Goal: Transaction & Acquisition: Purchase product/service

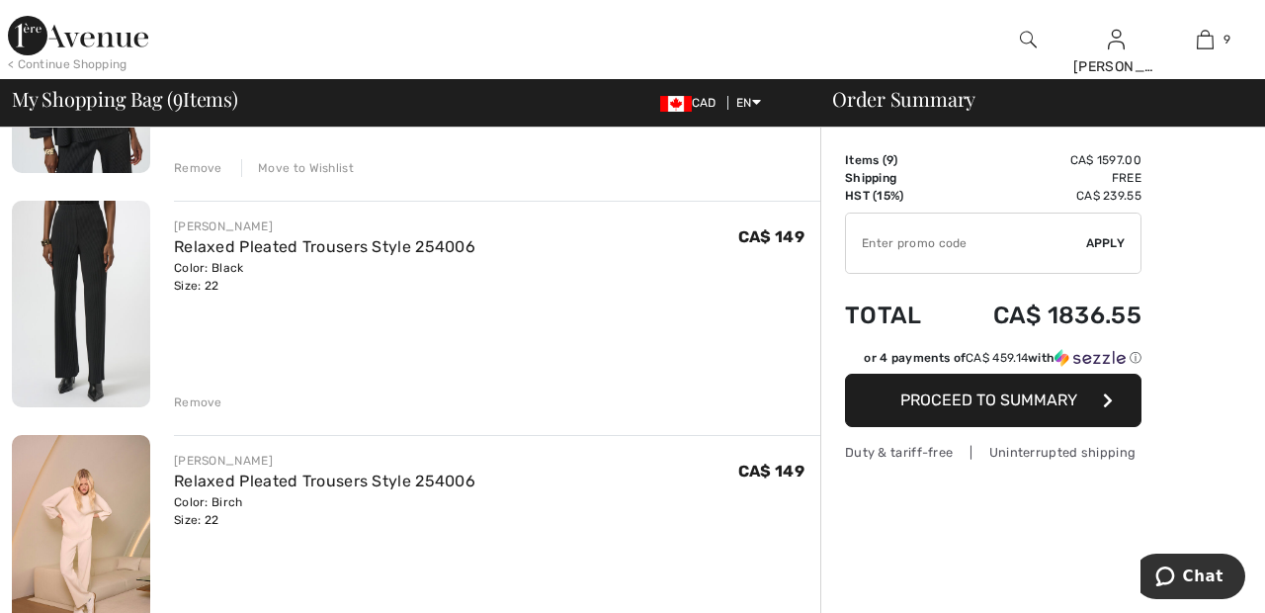
scroll to position [1269, 0]
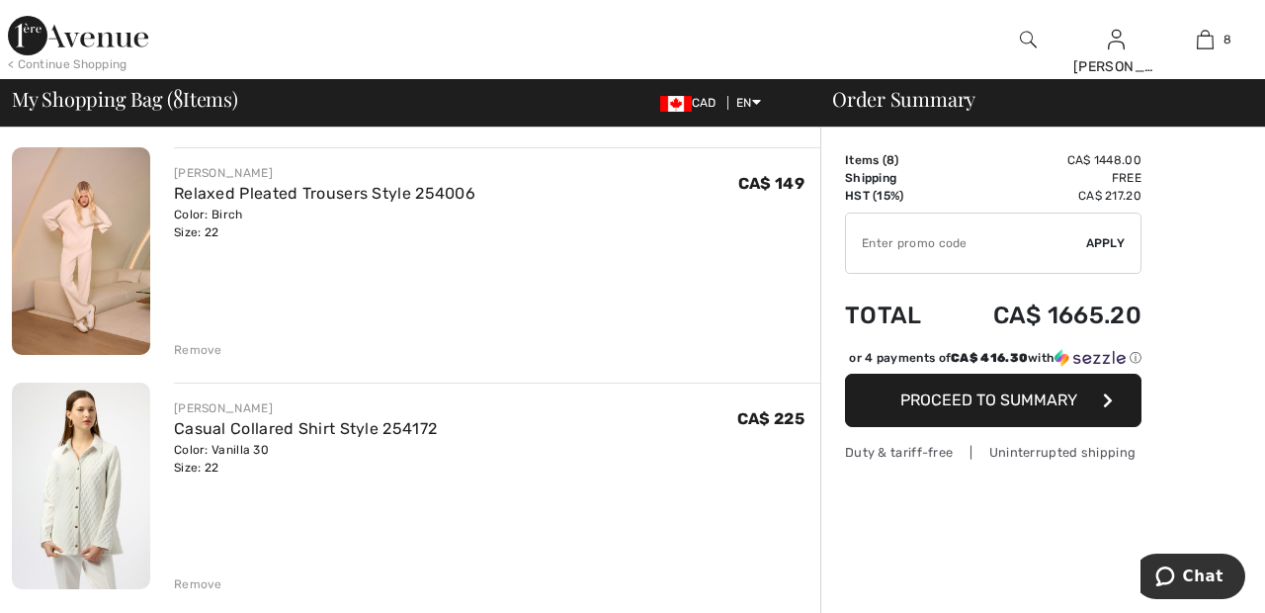
scroll to position [0, 0]
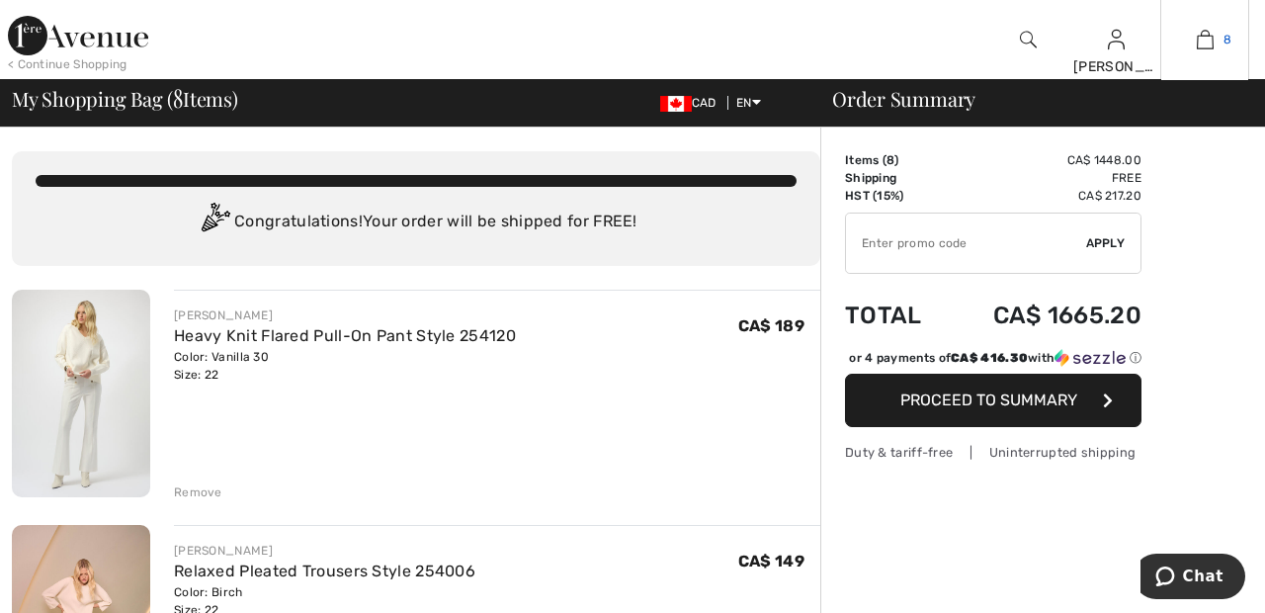
click at [1204, 46] on img at bounding box center [1204, 40] width 17 height 24
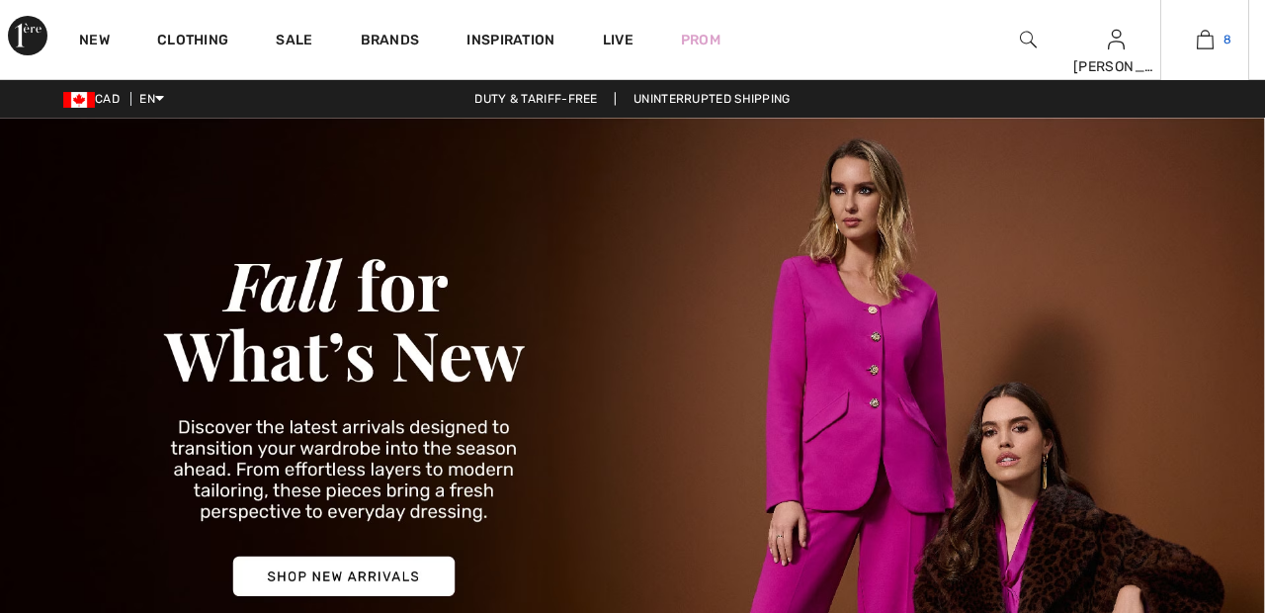
click at [1226, 40] on span "8" at bounding box center [1227, 40] width 8 height 18
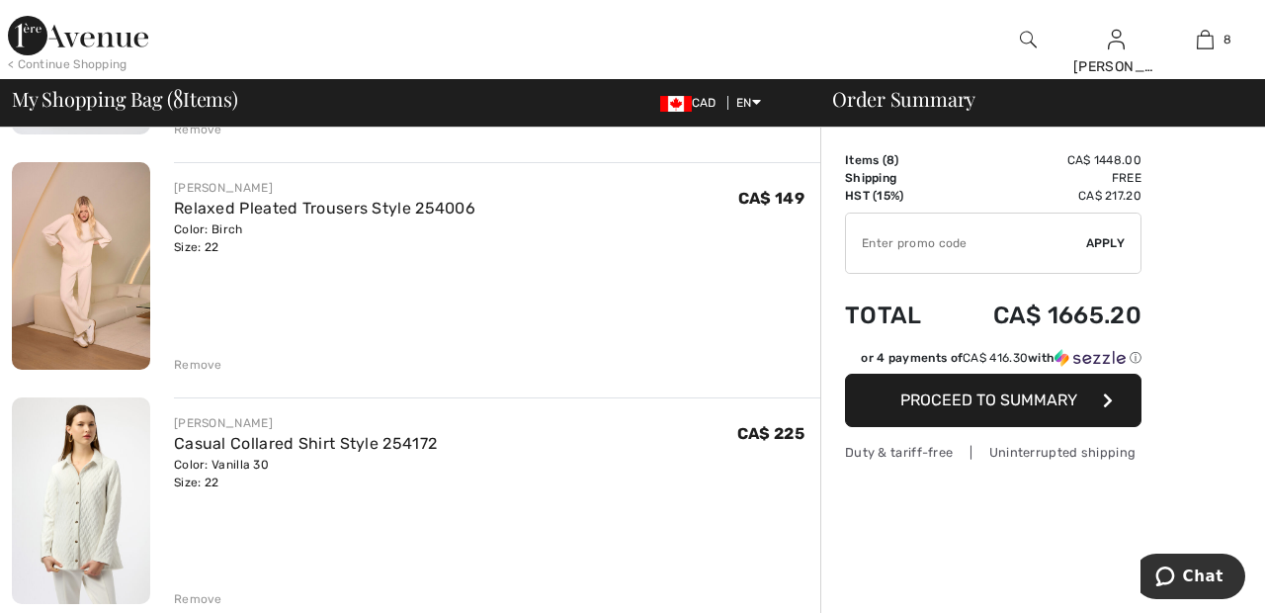
scroll to position [366, 0]
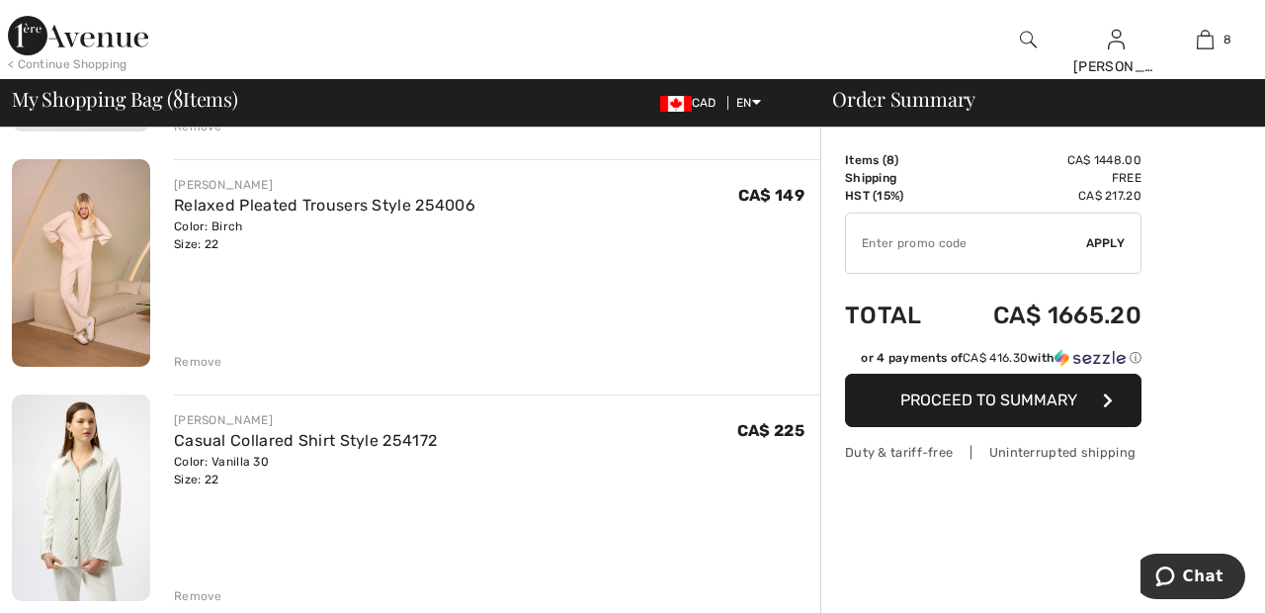
click at [196, 364] on div "Remove" at bounding box center [198, 362] width 48 height 18
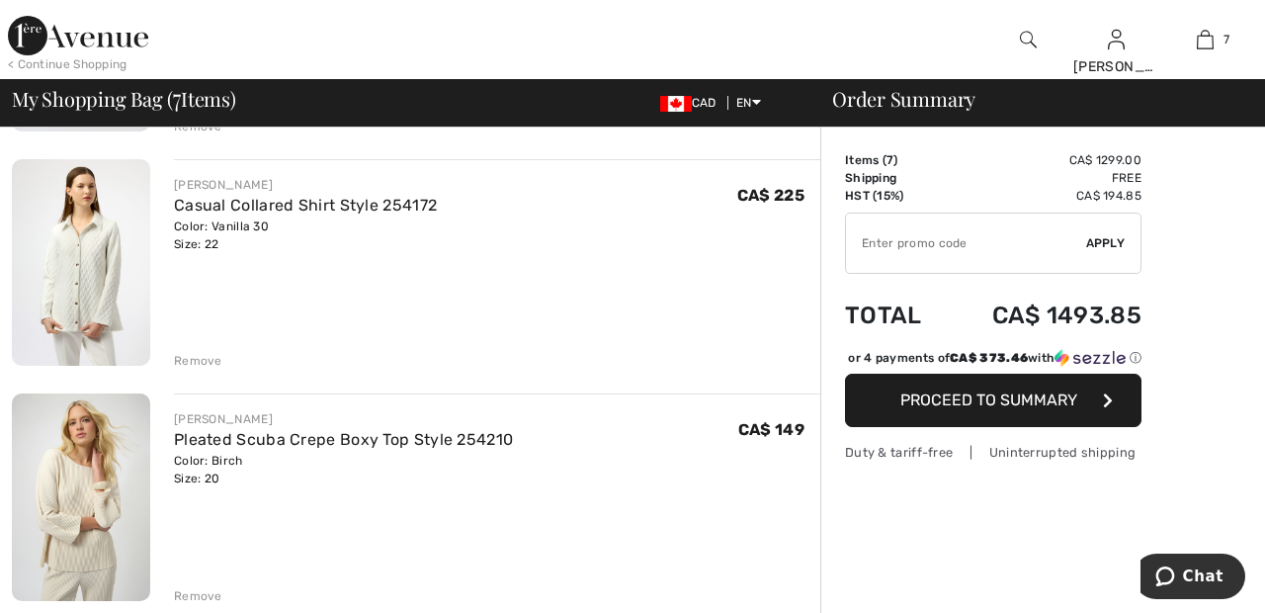
click at [205, 366] on div "Remove" at bounding box center [198, 361] width 48 height 18
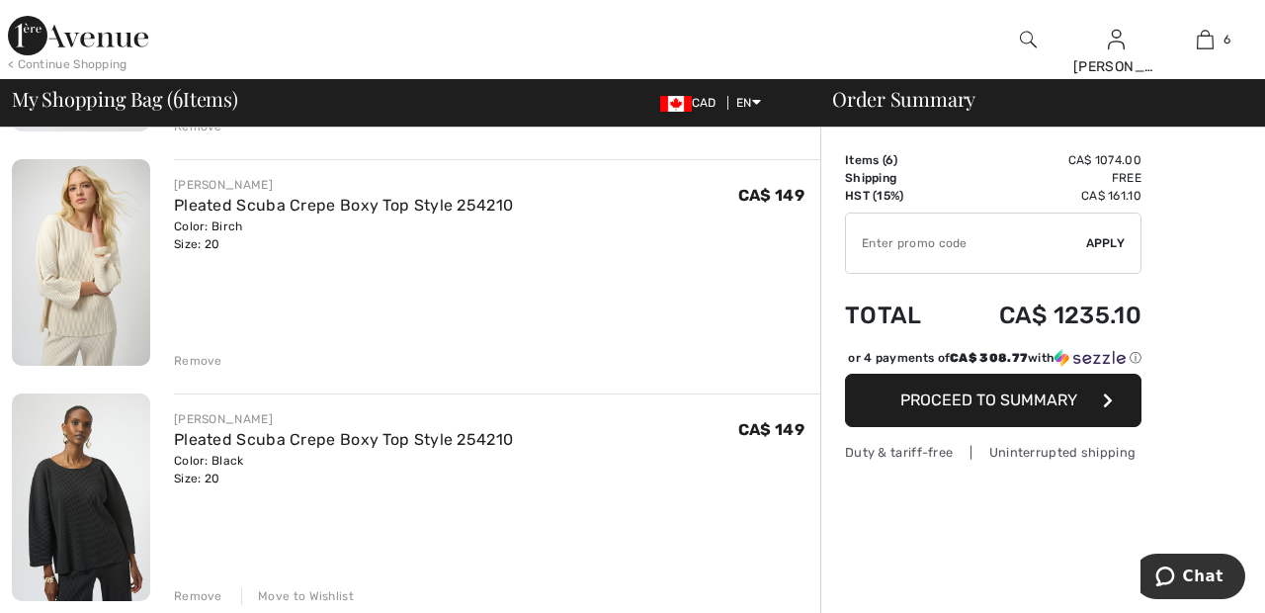
click at [205, 362] on div "Remove" at bounding box center [198, 361] width 48 height 18
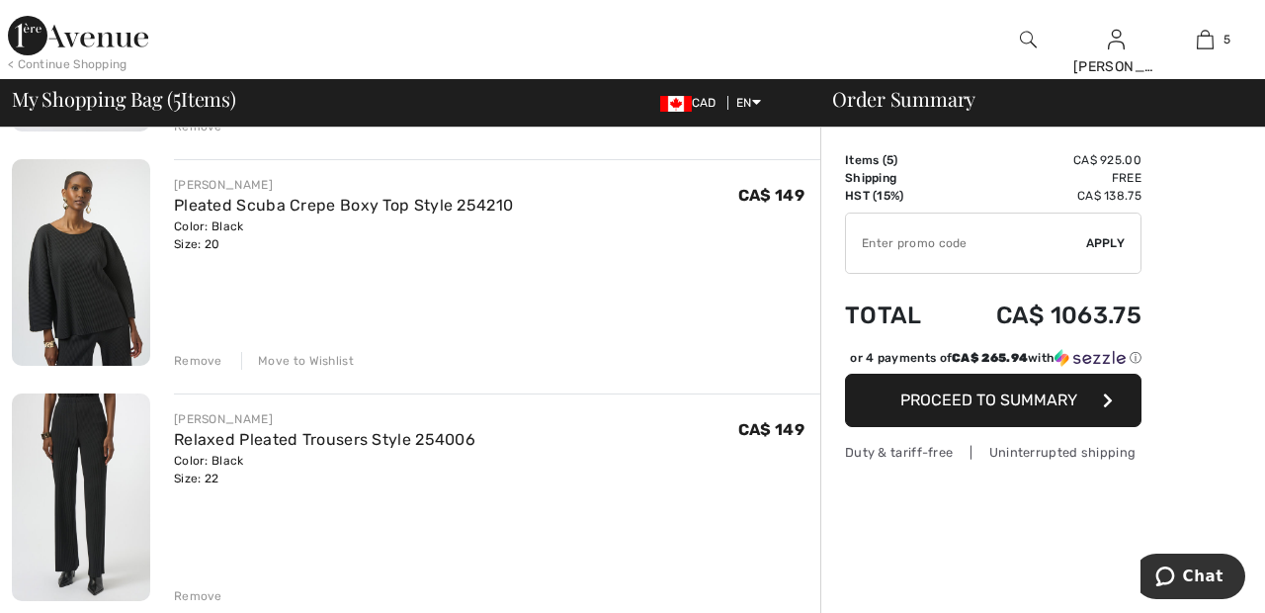
click at [203, 367] on div "Remove" at bounding box center [198, 361] width 48 height 18
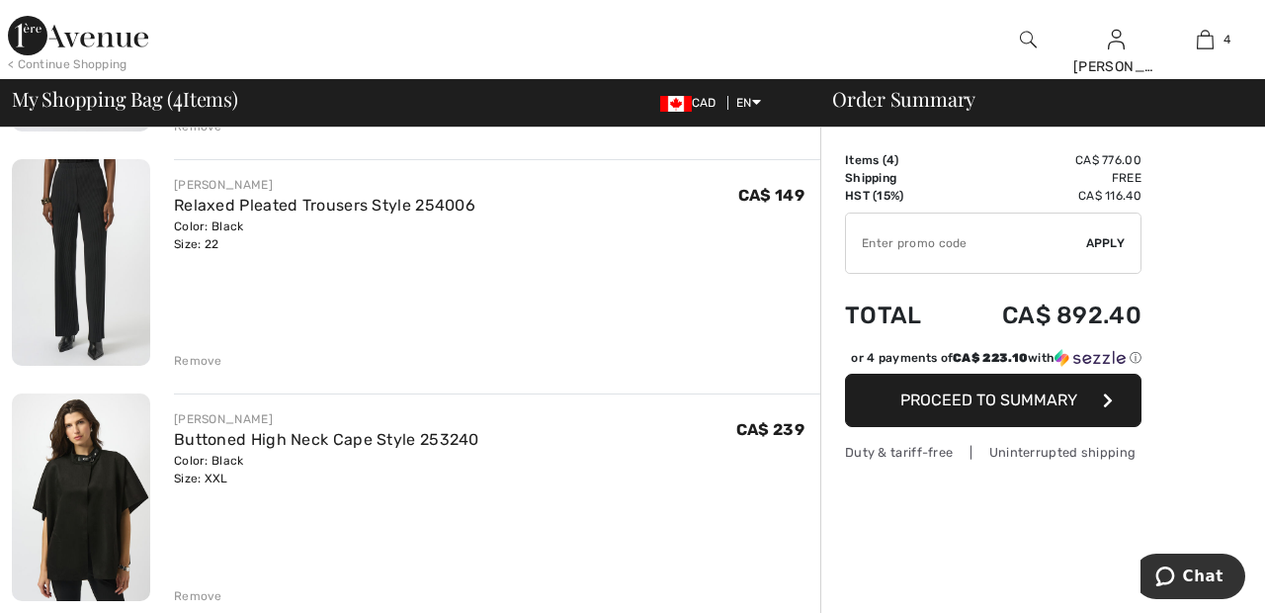
click at [203, 364] on div "Remove" at bounding box center [198, 361] width 48 height 18
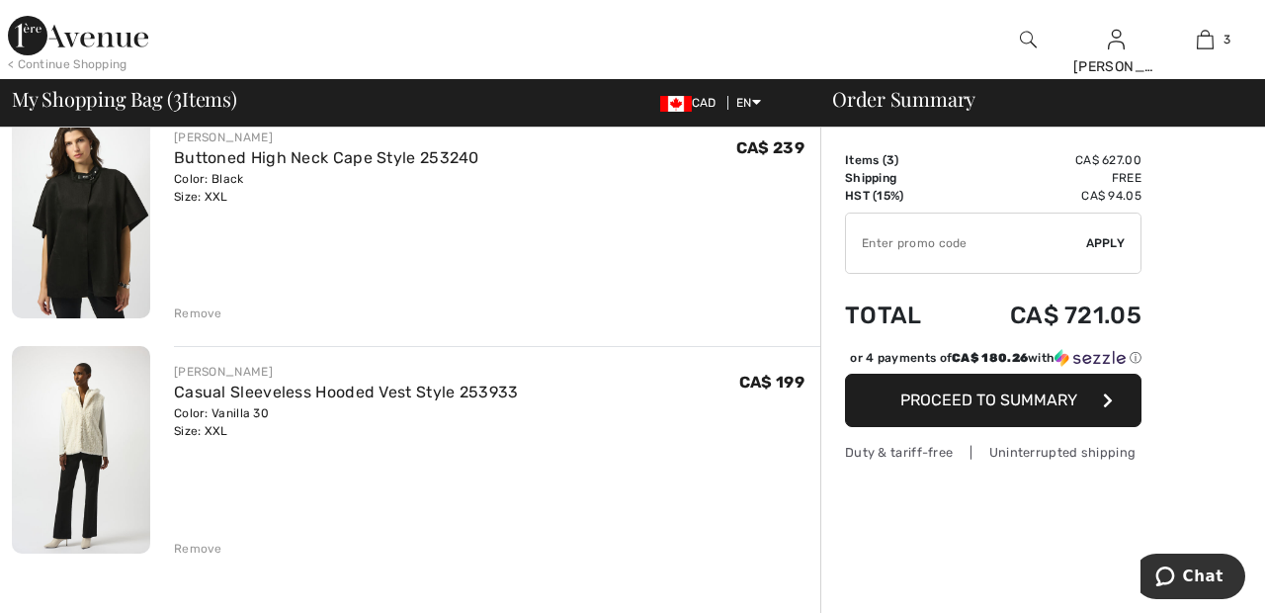
scroll to position [415, 0]
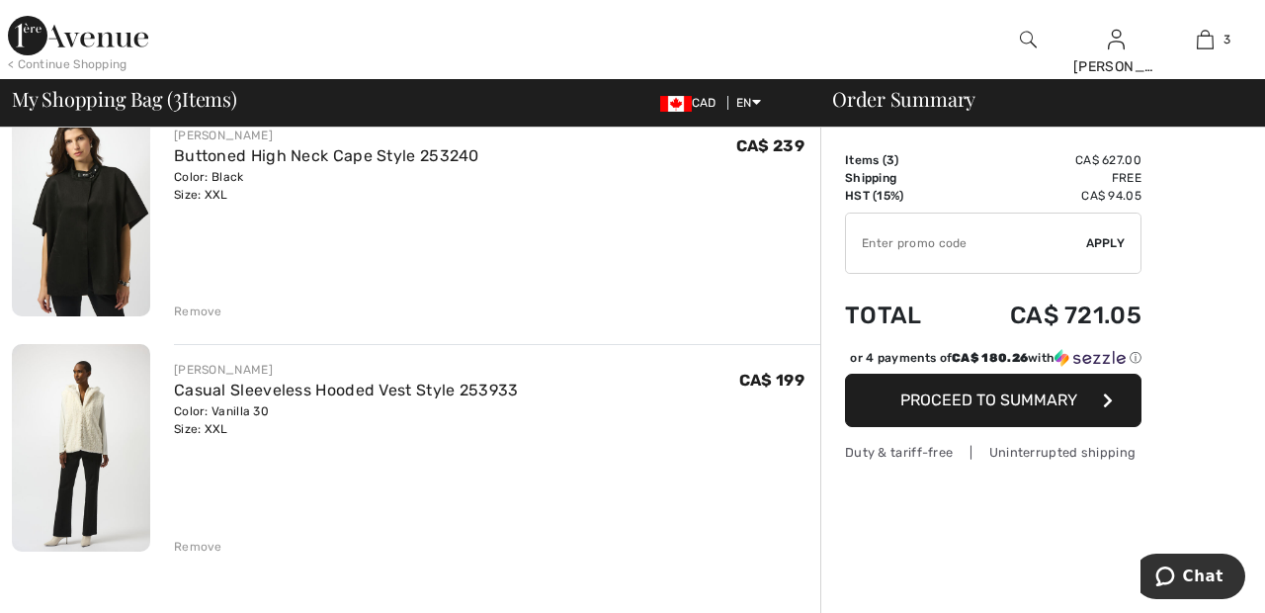
click at [175, 328] on div "JOSEPH RIBKOFF Heavy Knit Flared Pull-On Pant Style 254120 Color: Vanilla 30 Si…" at bounding box center [416, 618] width 808 height 1486
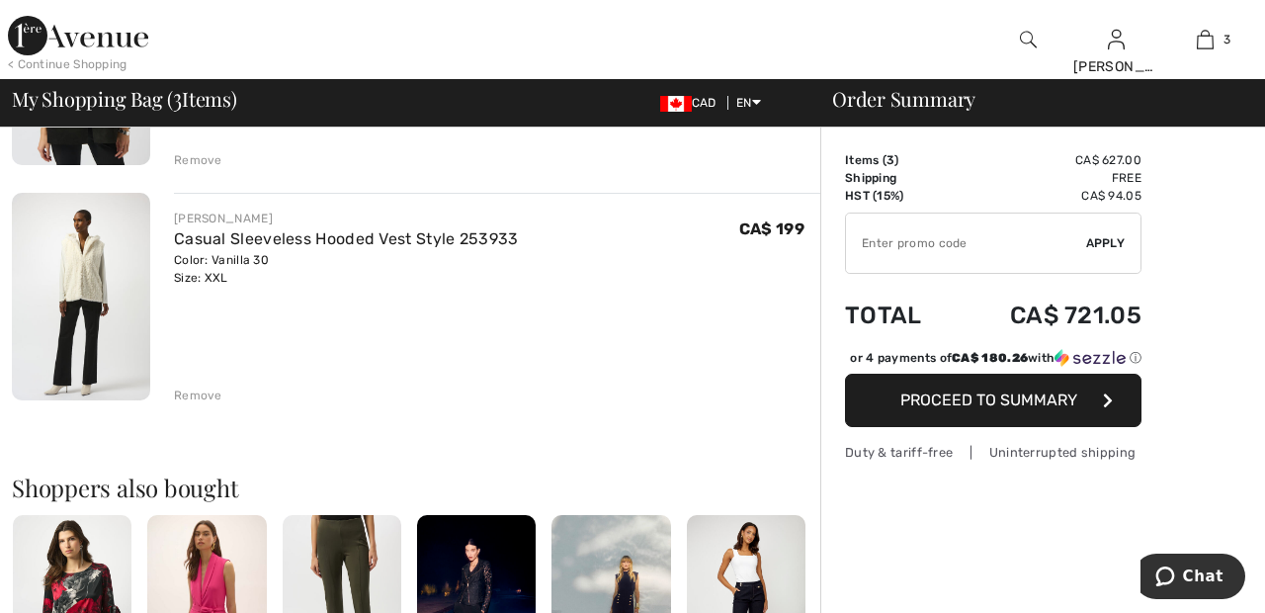
scroll to position [568, 0]
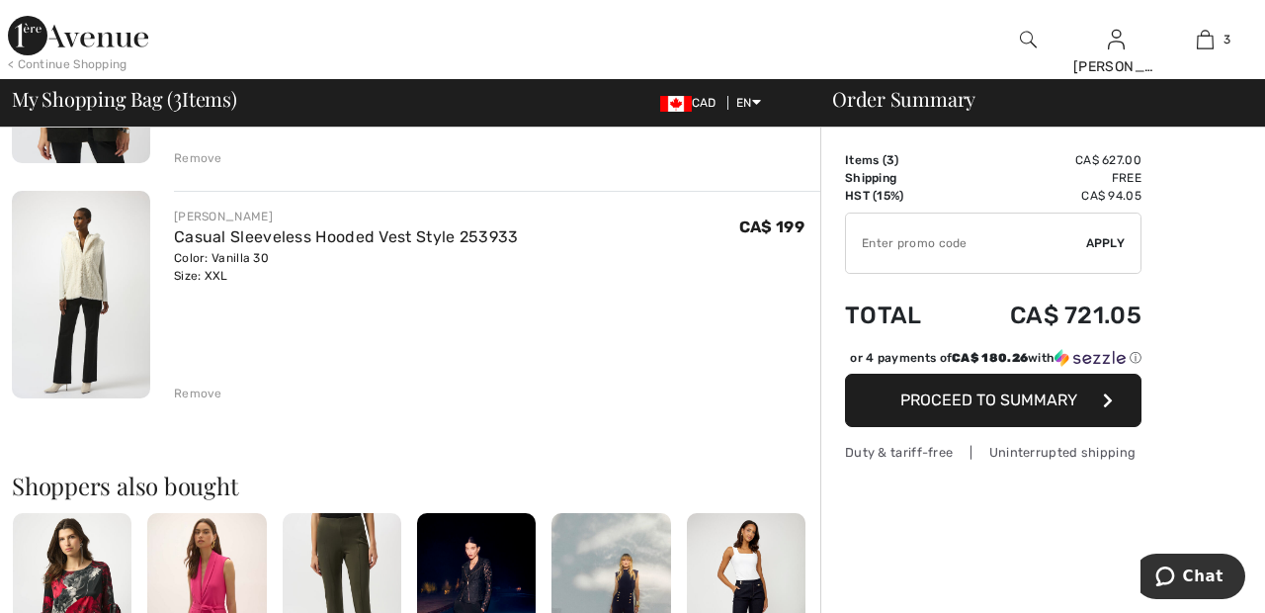
click at [210, 390] on div "Remove" at bounding box center [198, 393] width 48 height 18
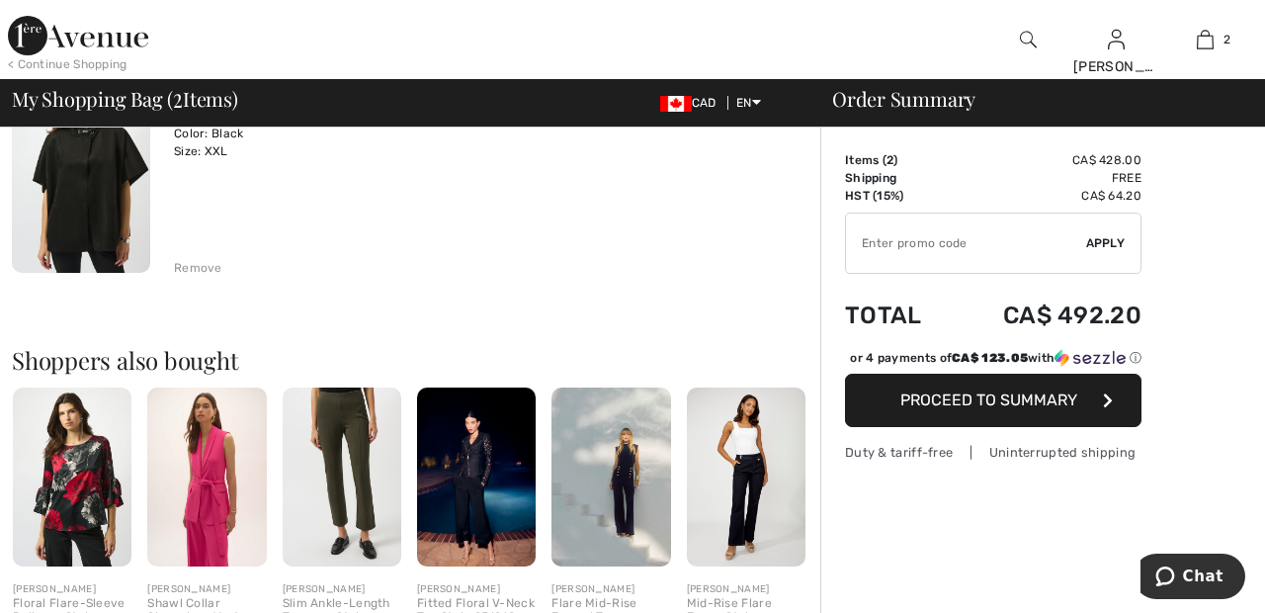
scroll to position [456, 0]
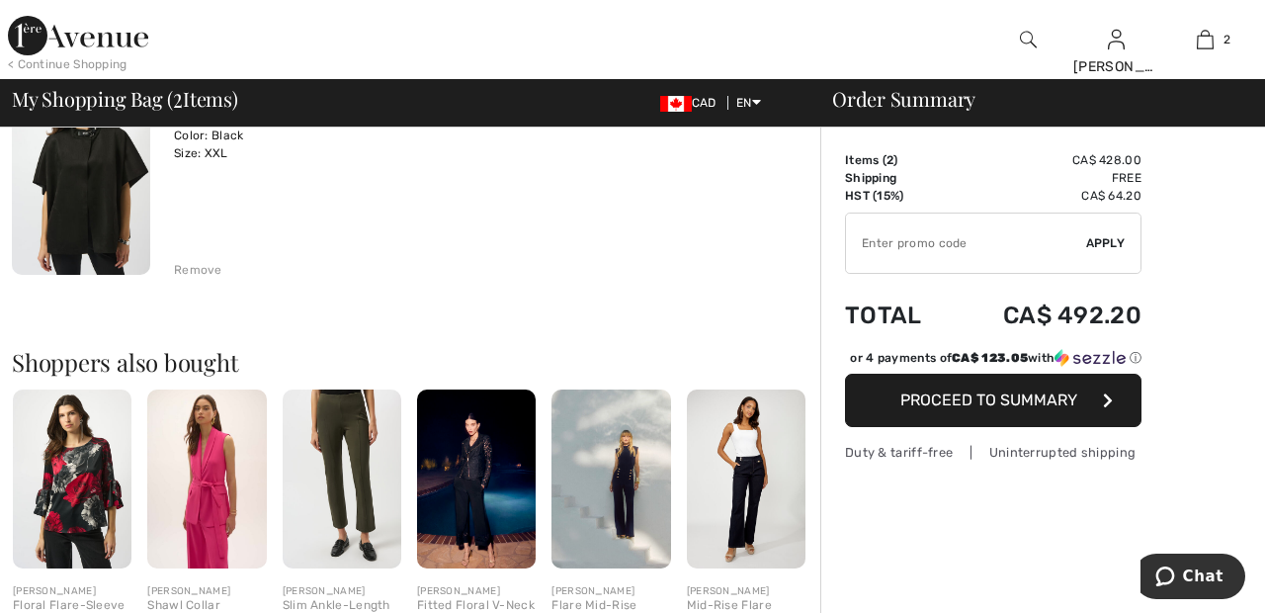
click at [214, 257] on div "Remove" at bounding box center [497, 268] width 646 height 22
click at [192, 268] on div "Remove" at bounding box center [198, 270] width 48 height 18
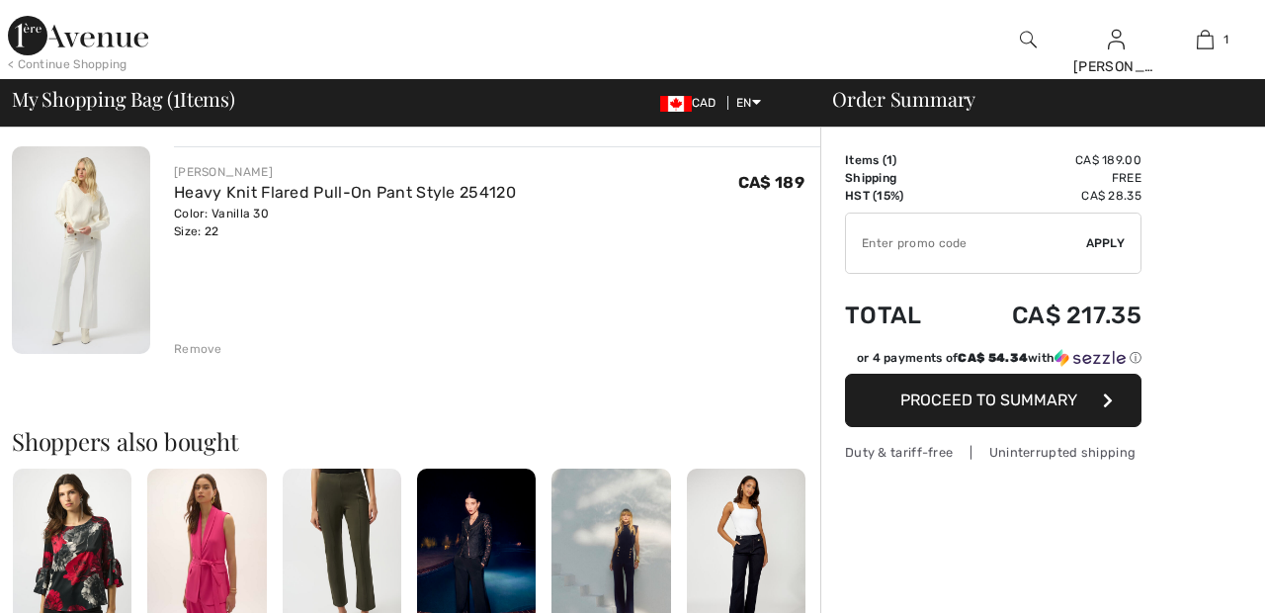
scroll to position [0, 0]
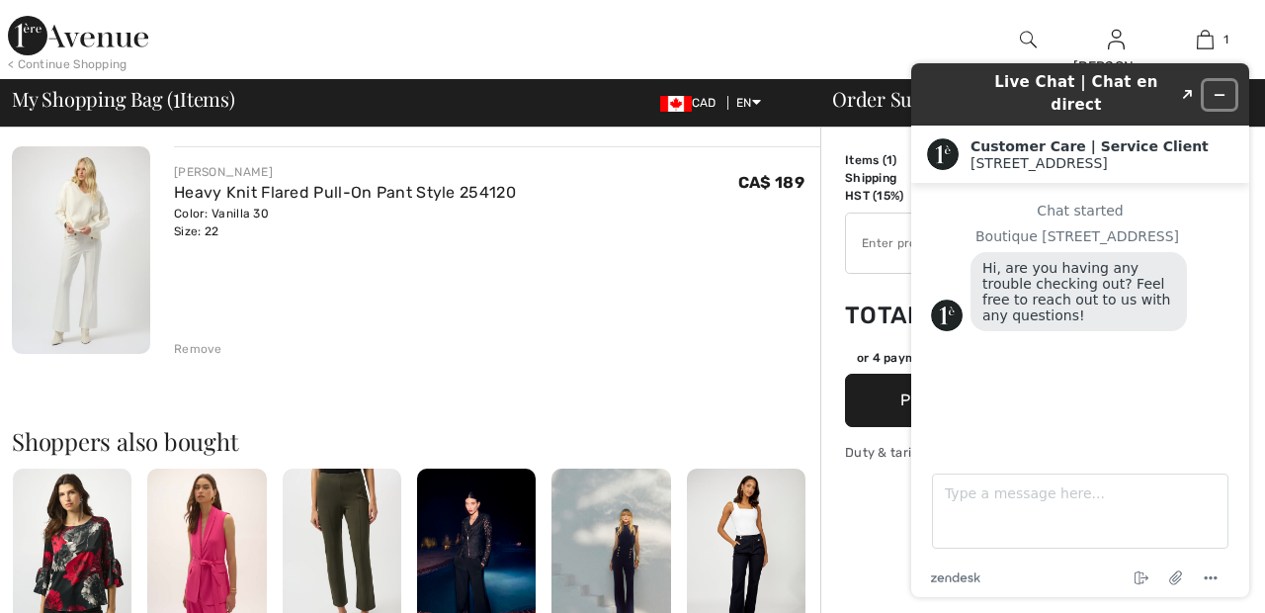
click at [1219, 95] on icon "Minimize widget" at bounding box center [1219, 95] width 9 height 0
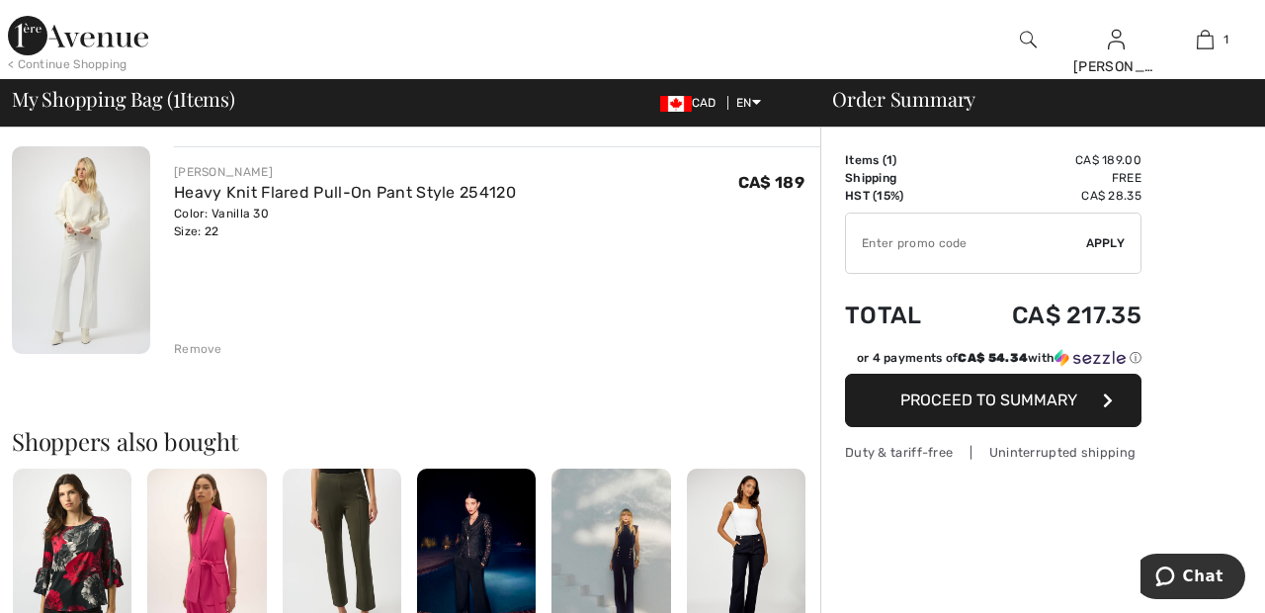
click at [200, 341] on div "Remove" at bounding box center [198, 349] width 48 height 18
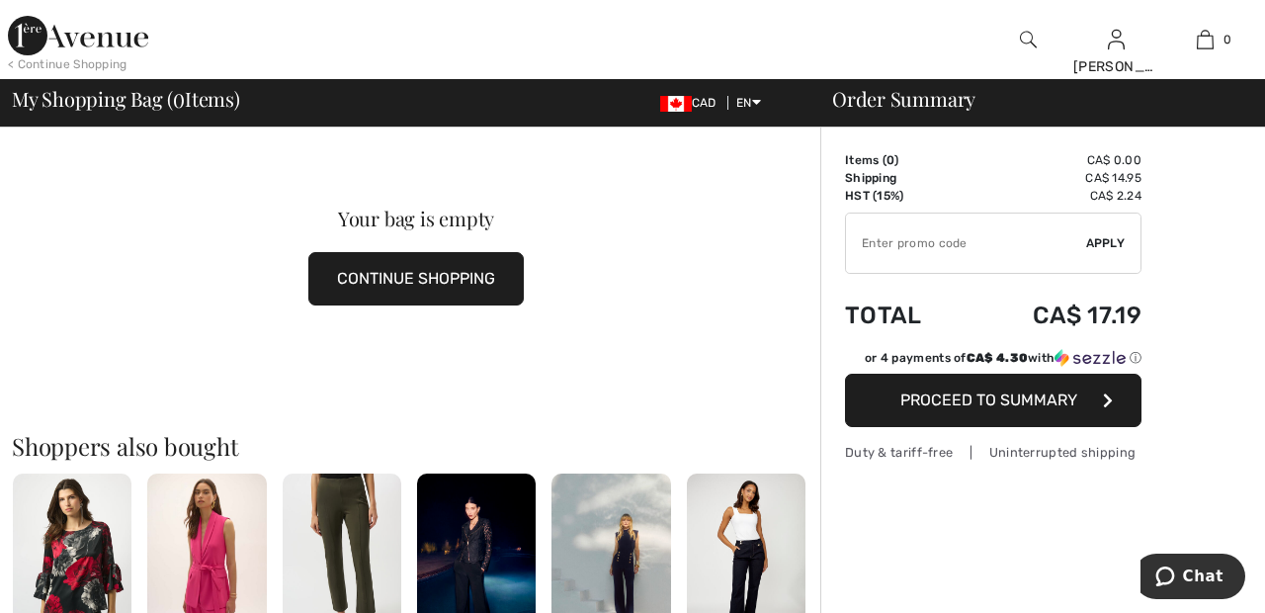
scroll to position [116, 0]
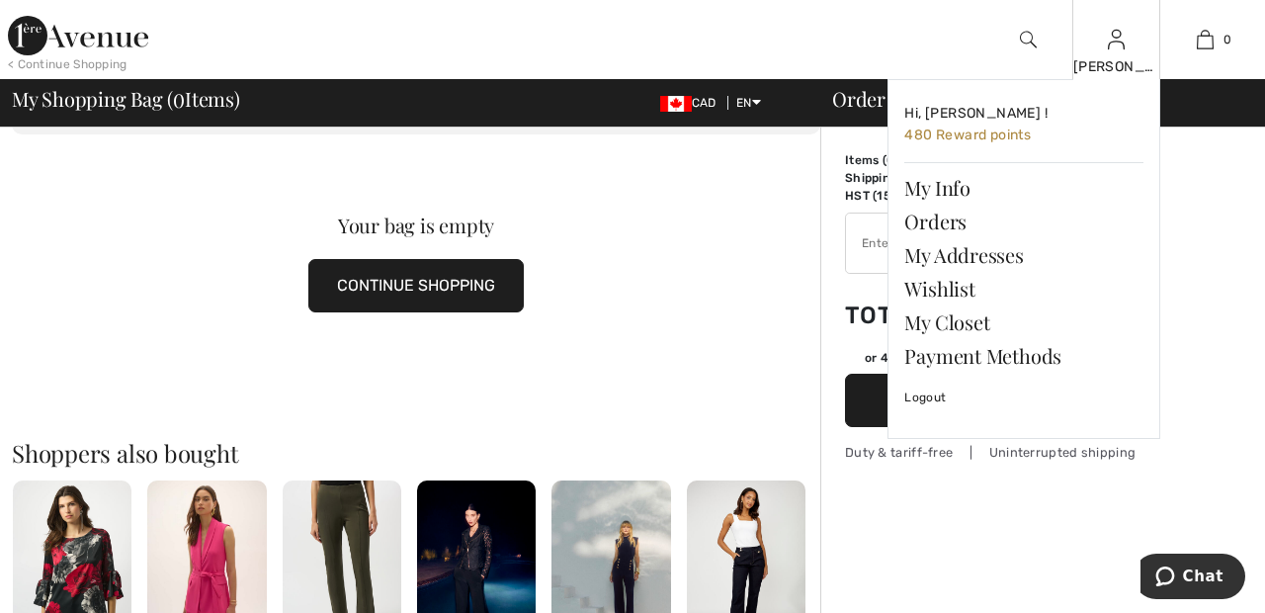
click at [1115, 51] on img at bounding box center [1116, 40] width 17 height 24
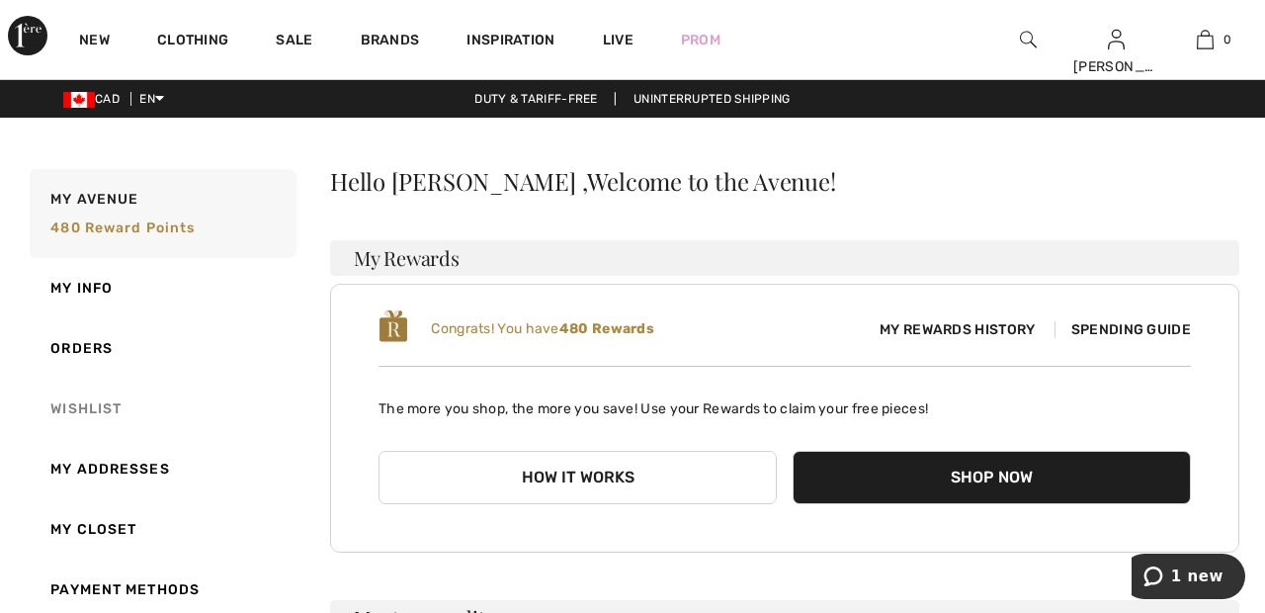
click at [98, 403] on link "Wishlist" at bounding box center [161, 408] width 271 height 60
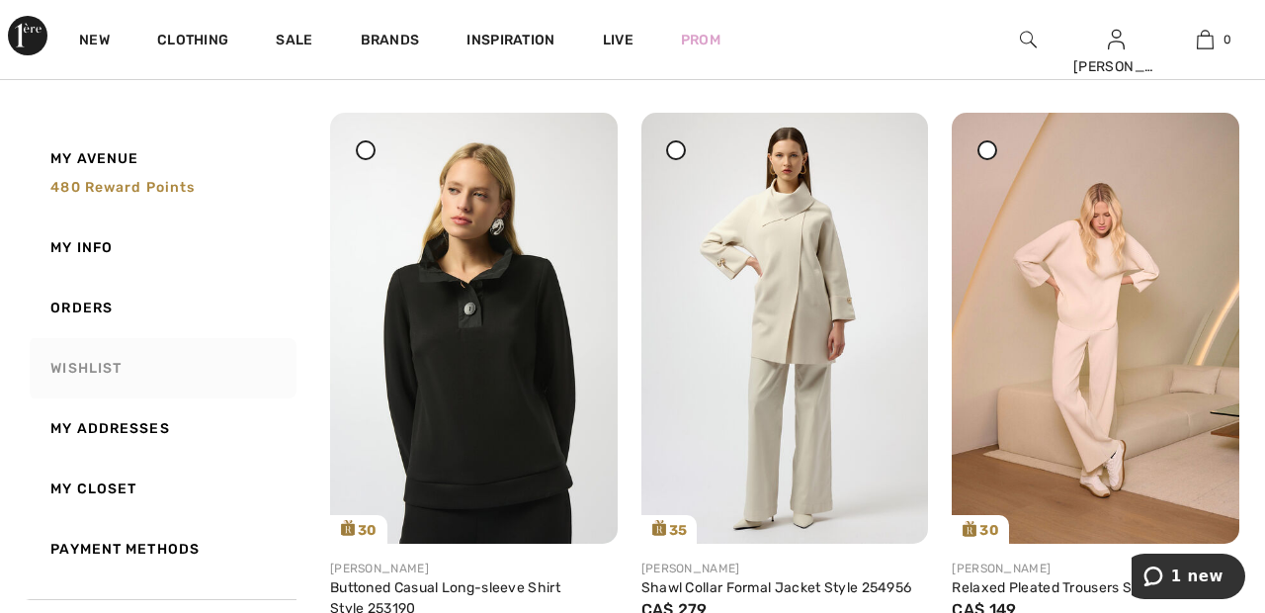
scroll to position [835, 0]
click at [807, 313] on img at bounding box center [785, 327] width 288 height 430
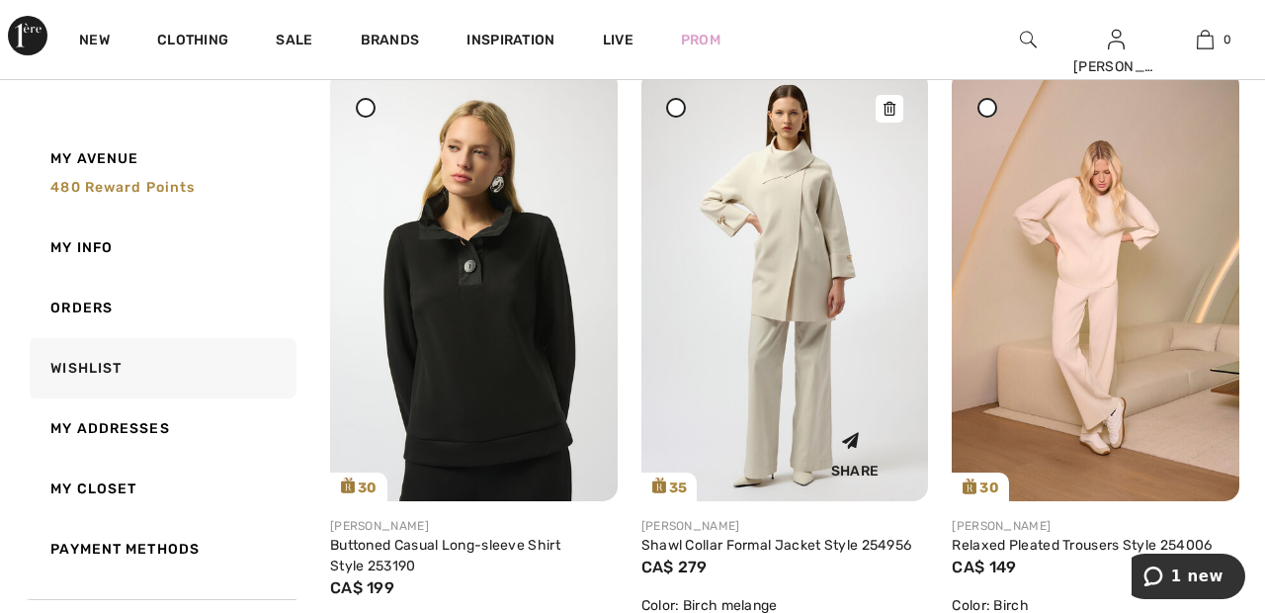
scroll to position [930, 0]
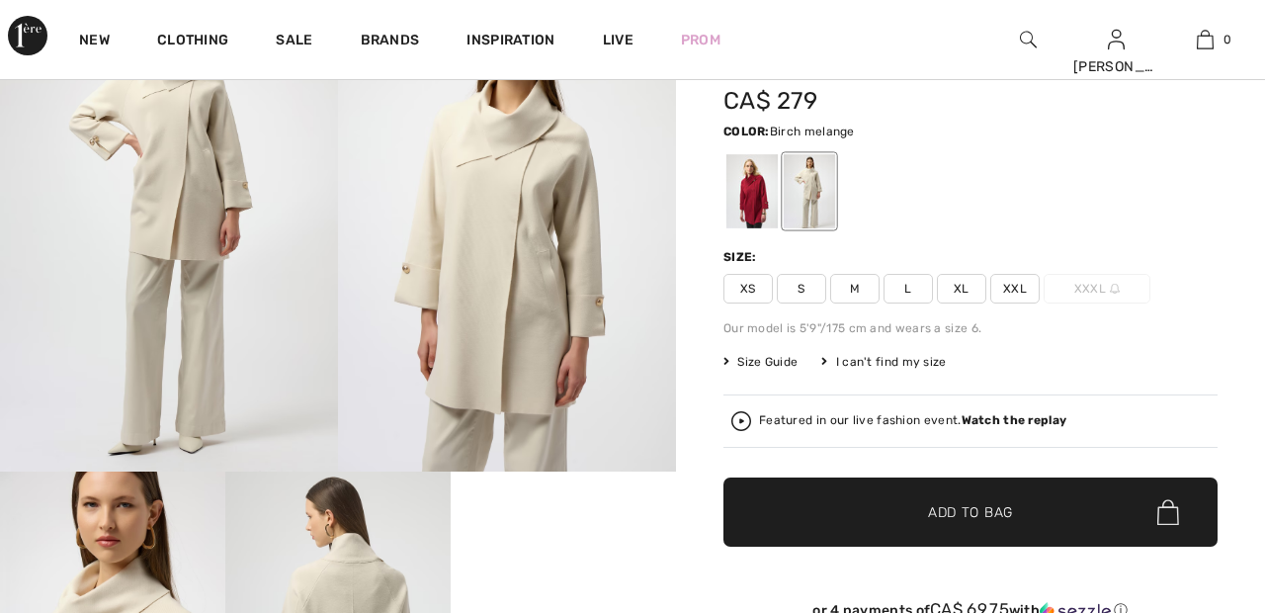
click at [1027, 283] on span "XXL" at bounding box center [1014, 289] width 49 height 30
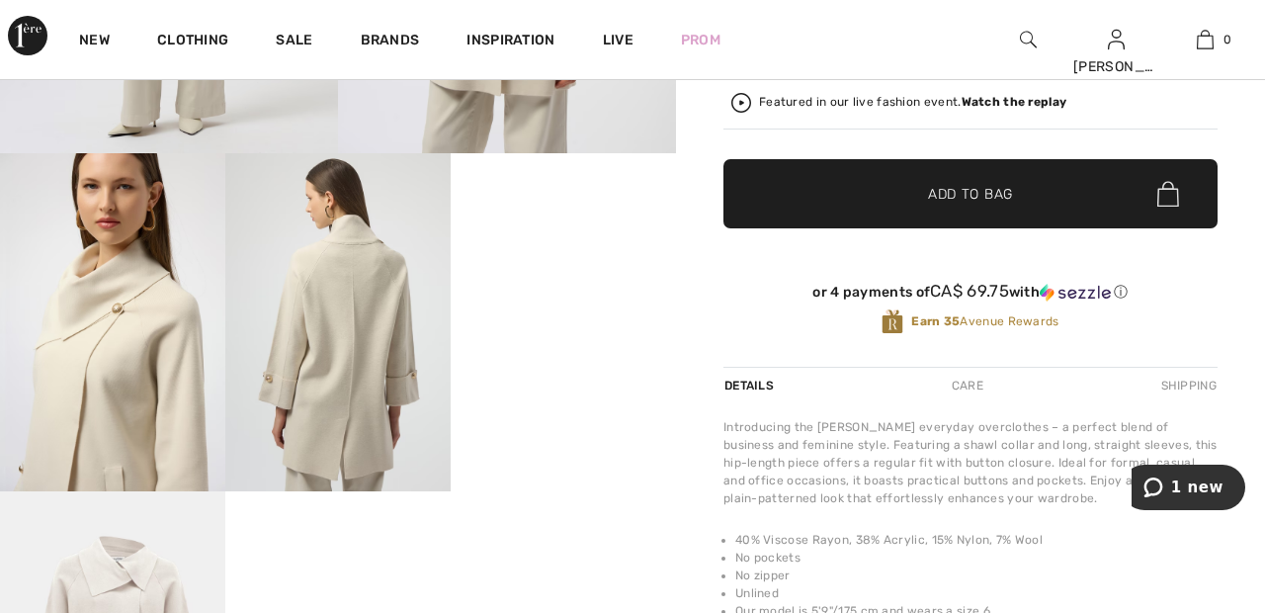
scroll to position [471, 0]
click at [1024, 95] on strong "Watch the replay" at bounding box center [1014, 102] width 106 height 14
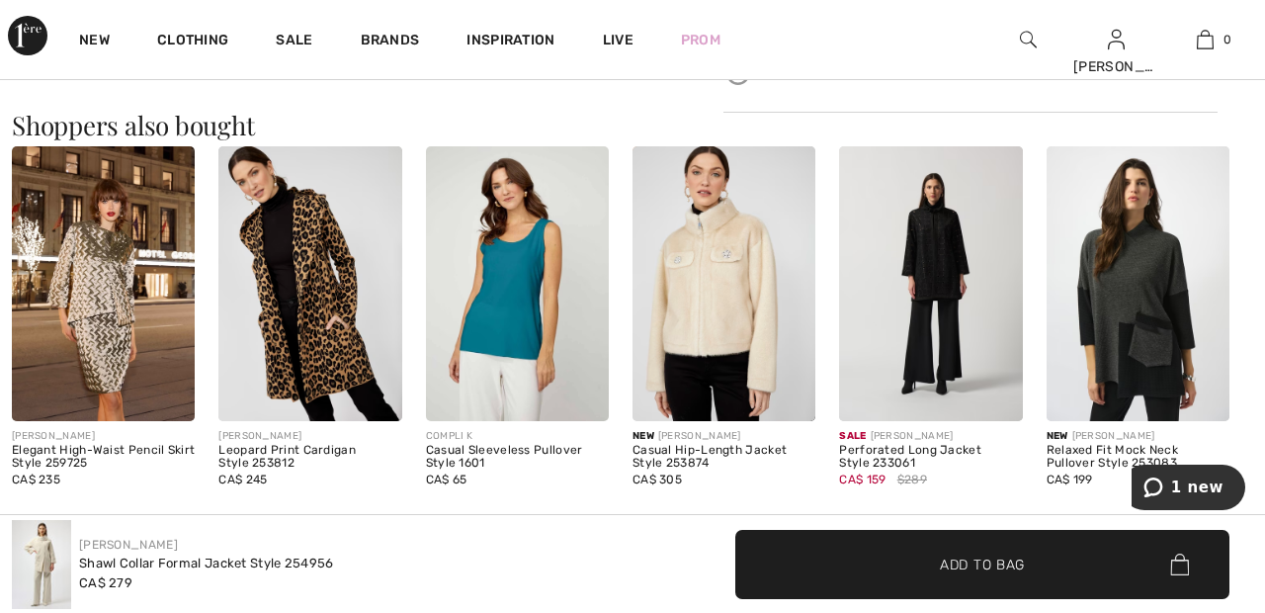
scroll to position [1215, 0]
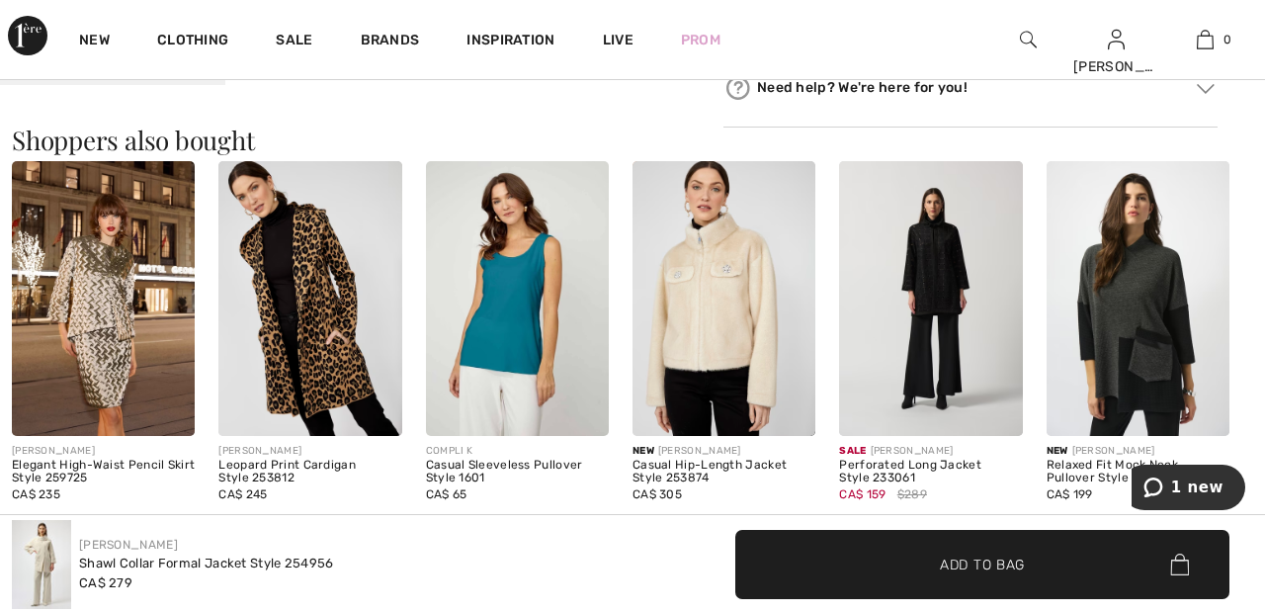
click at [318, 297] on img at bounding box center [309, 298] width 183 height 275
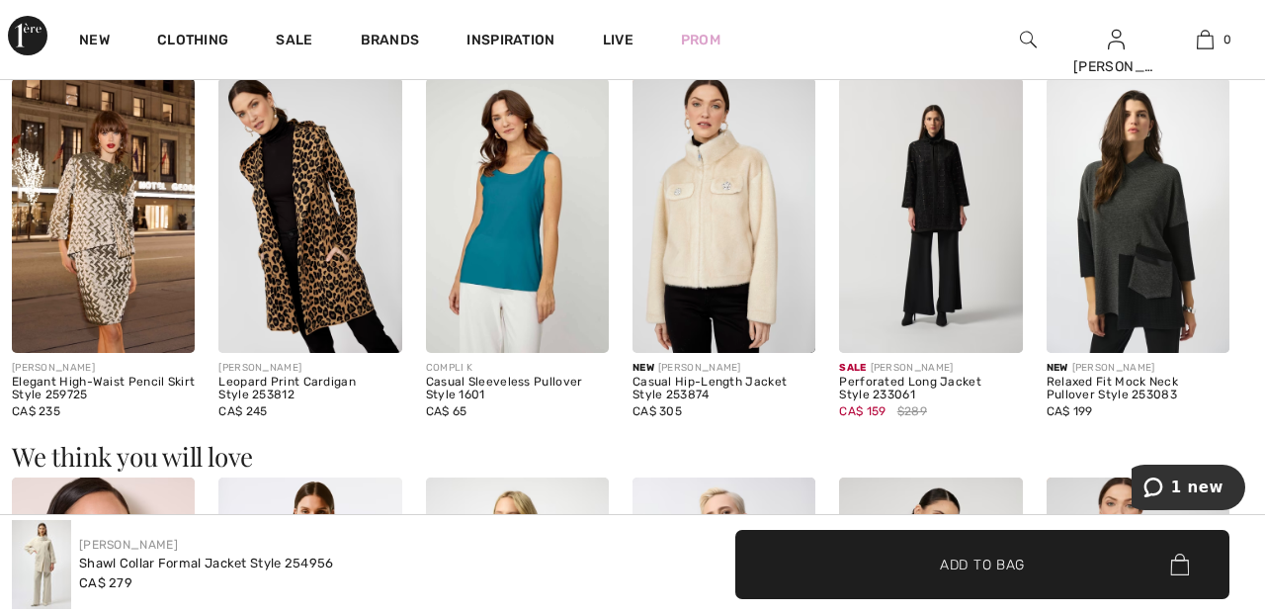
scroll to position [1310, 0]
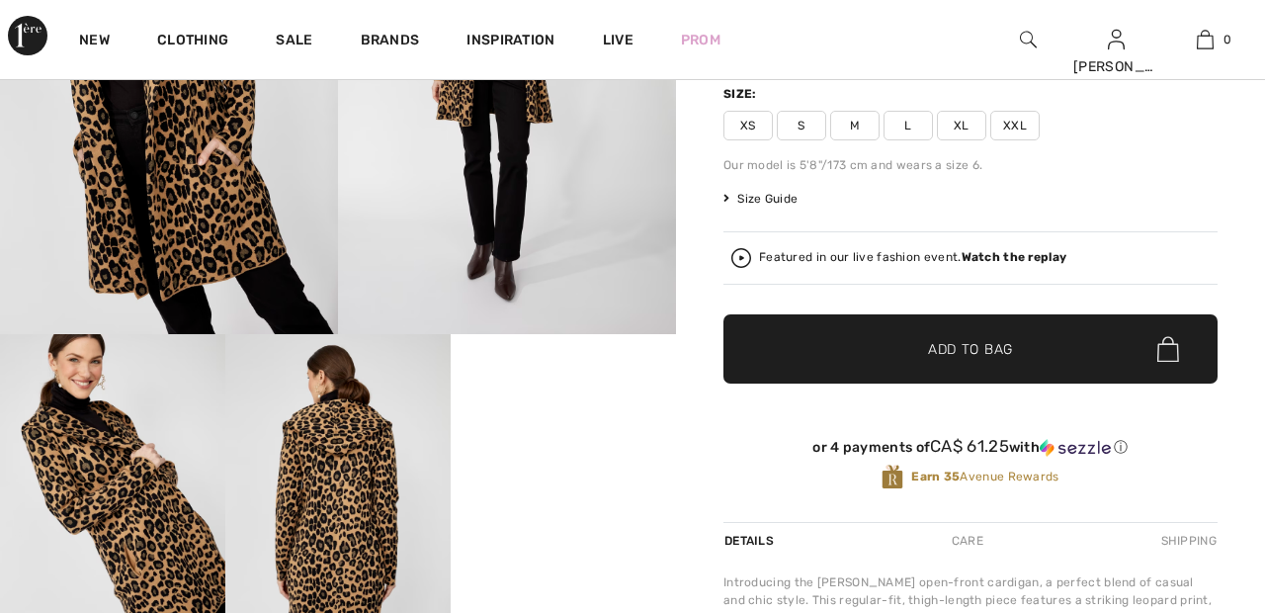
scroll to position [294, 0]
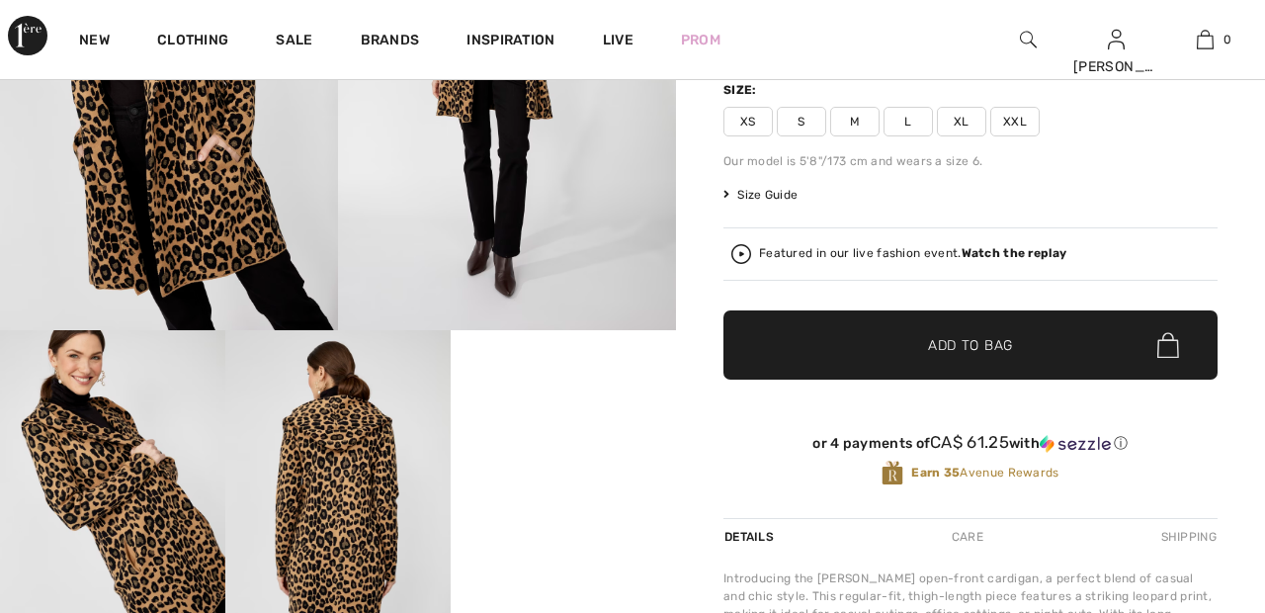
click at [576, 443] on video "Your browser does not support the video tag." at bounding box center [563, 386] width 225 height 113
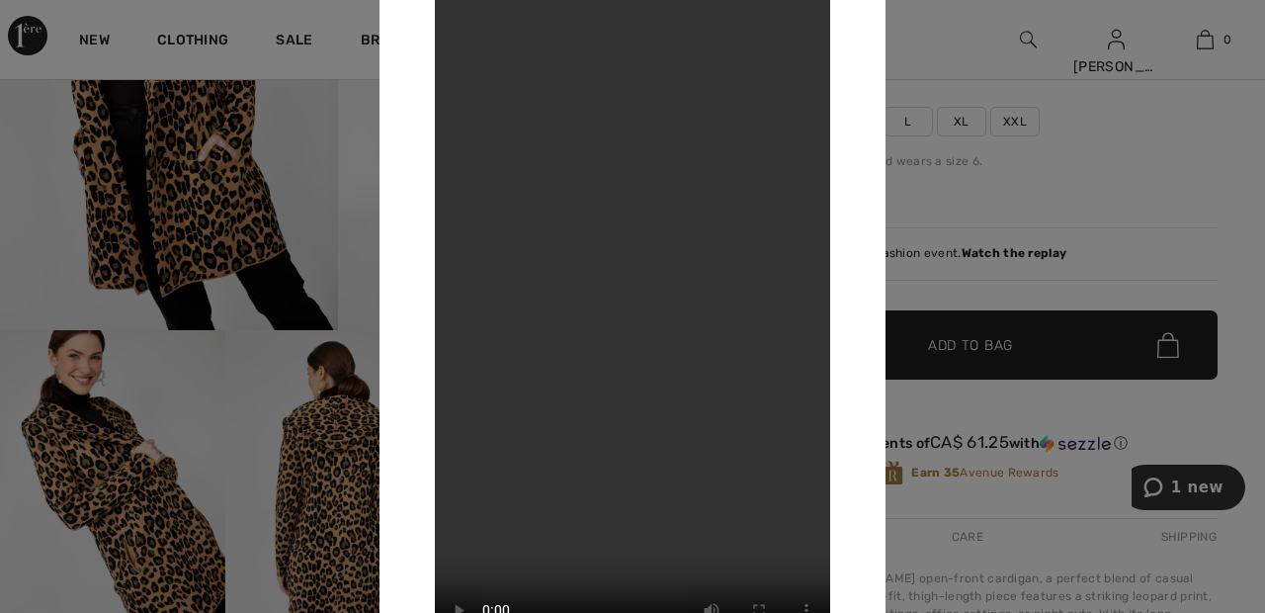
click at [344, 445] on div at bounding box center [632, 306] width 1265 height 613
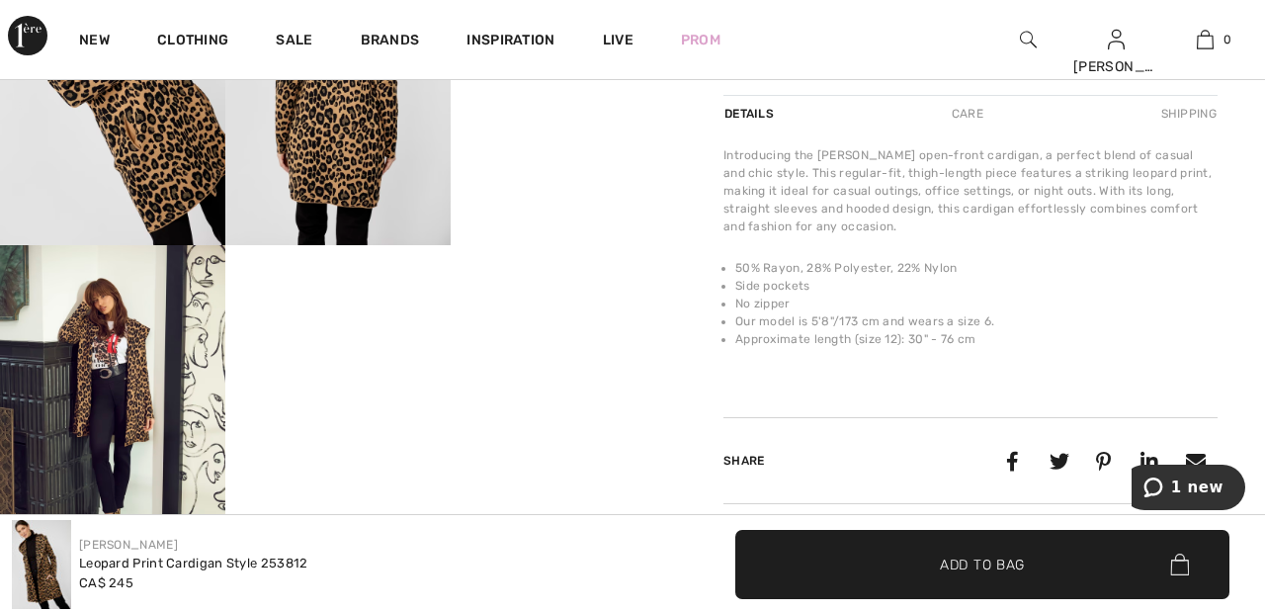
scroll to position [718, 0]
click at [128, 354] on img at bounding box center [112, 413] width 225 height 338
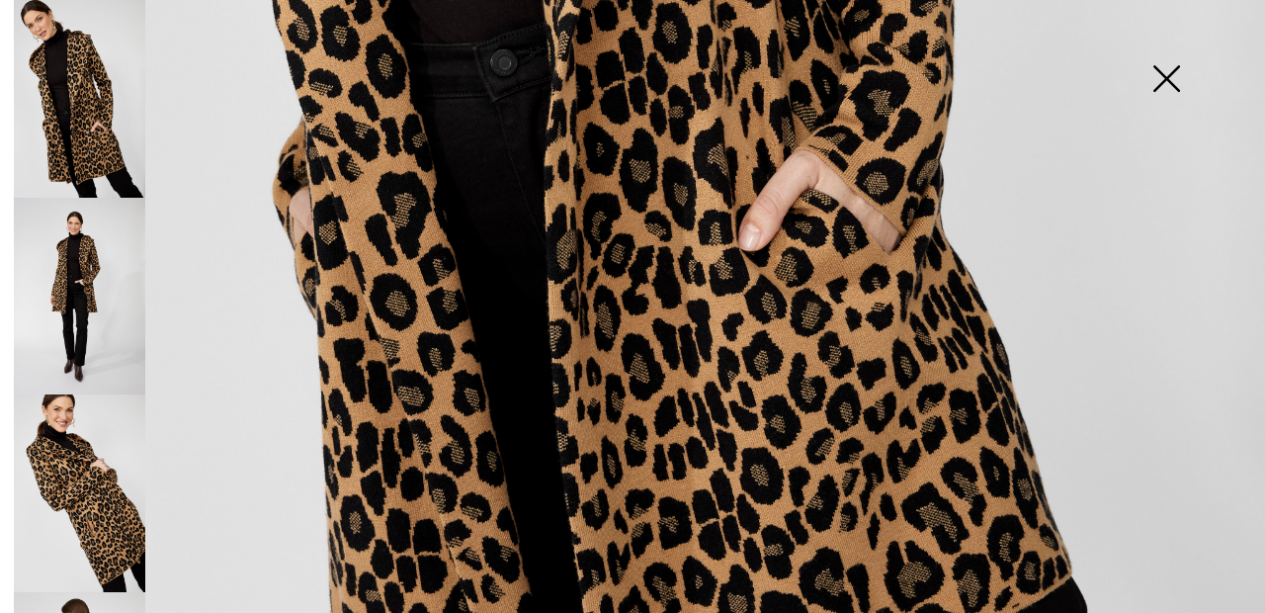
scroll to position [1017, 0]
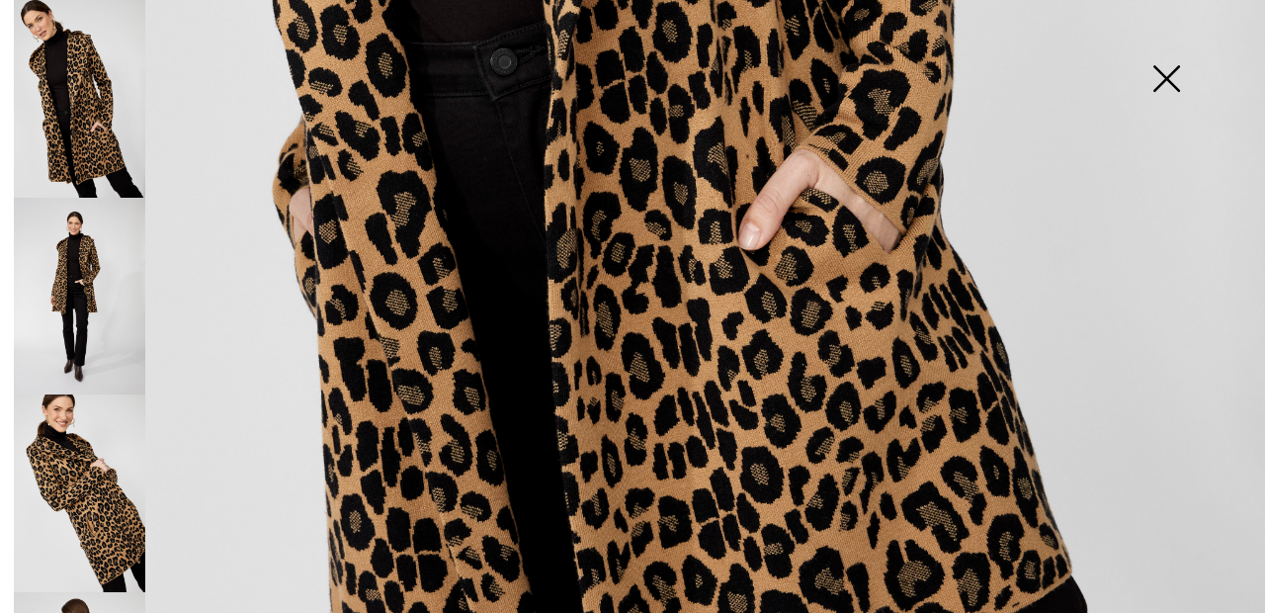
click at [89, 301] on img at bounding box center [79, 297] width 131 height 198
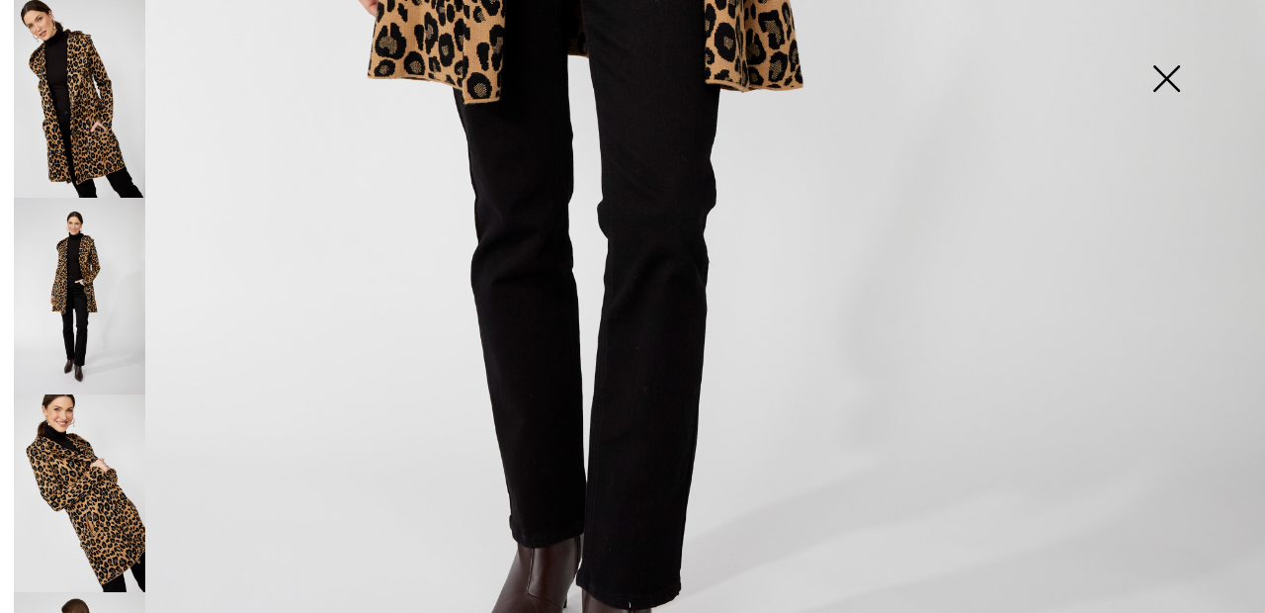
click at [102, 490] on img at bounding box center [79, 493] width 131 height 198
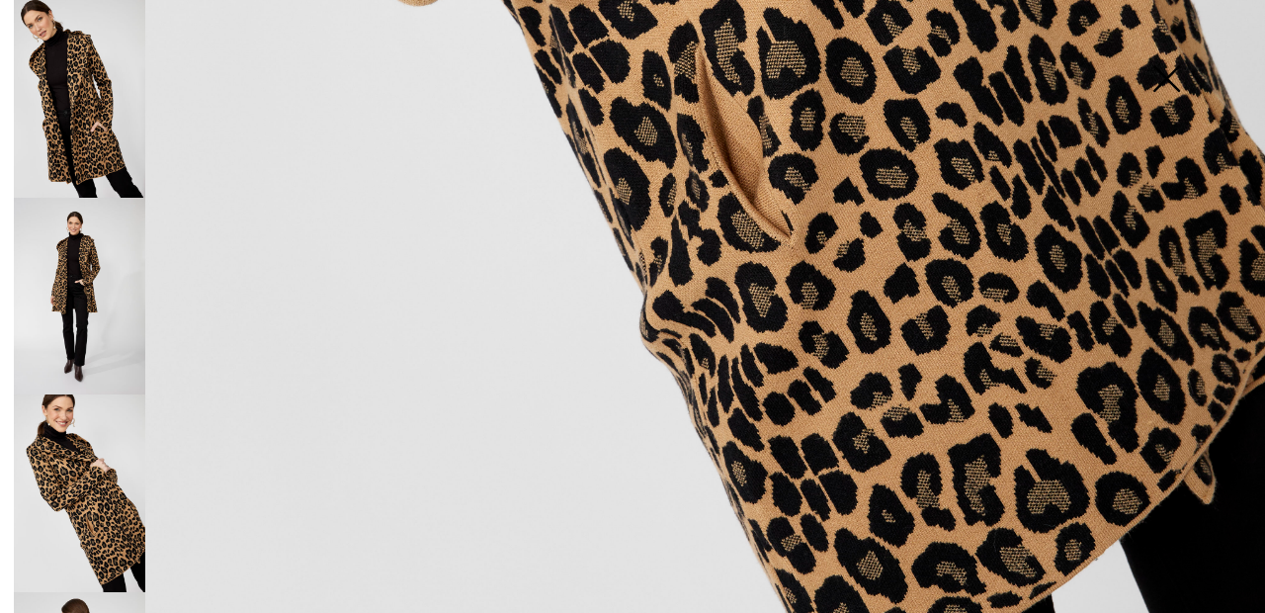
scroll to position [1190, 0]
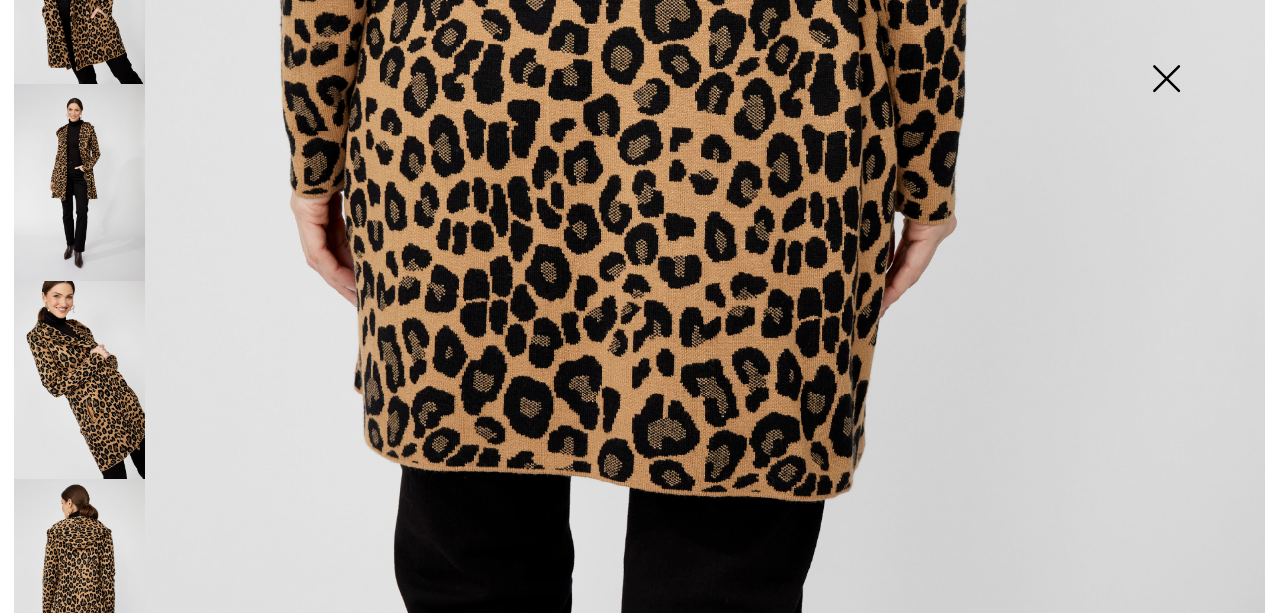
scroll to position [241, 0]
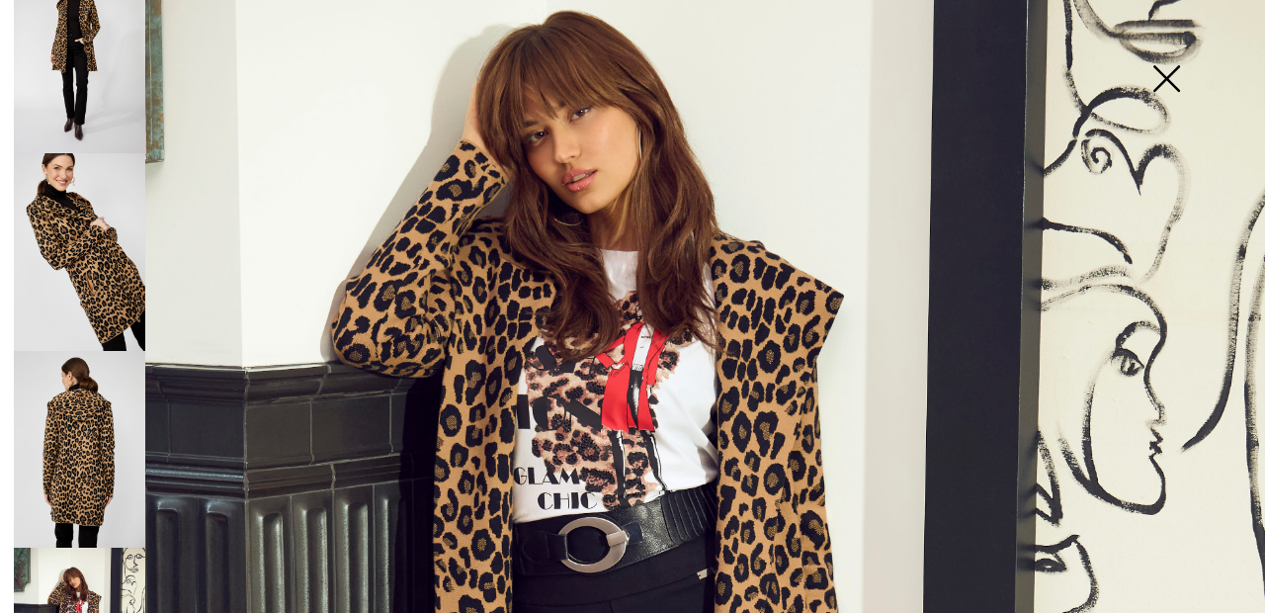
scroll to position [173, 0]
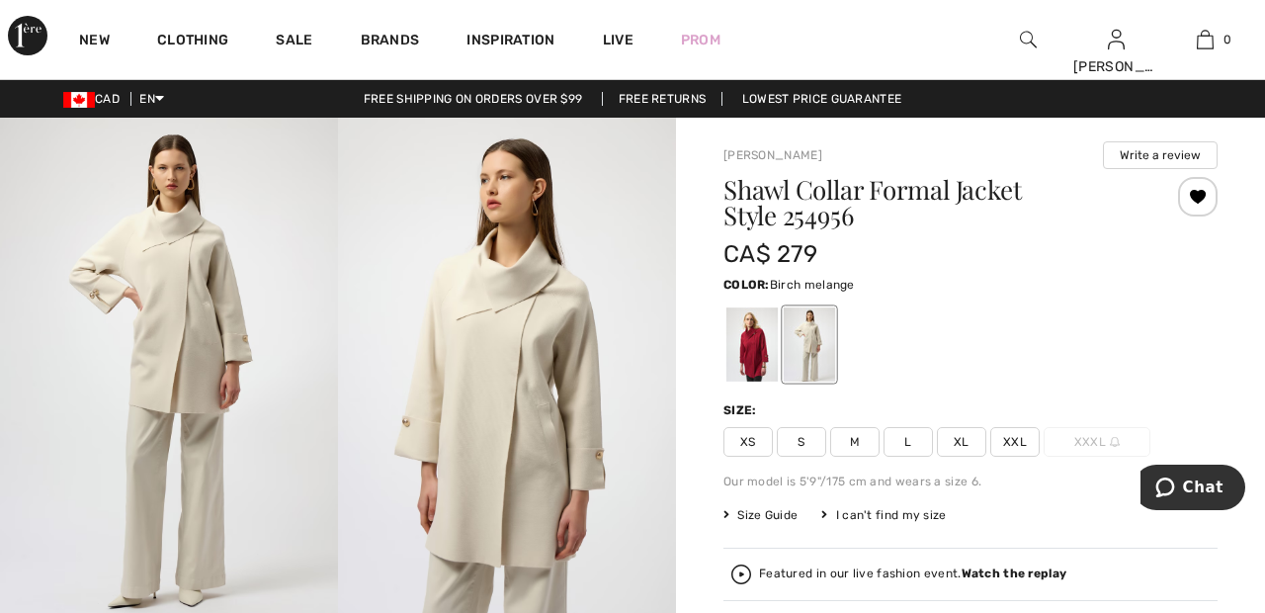
click at [759, 350] on div at bounding box center [751, 344] width 51 height 74
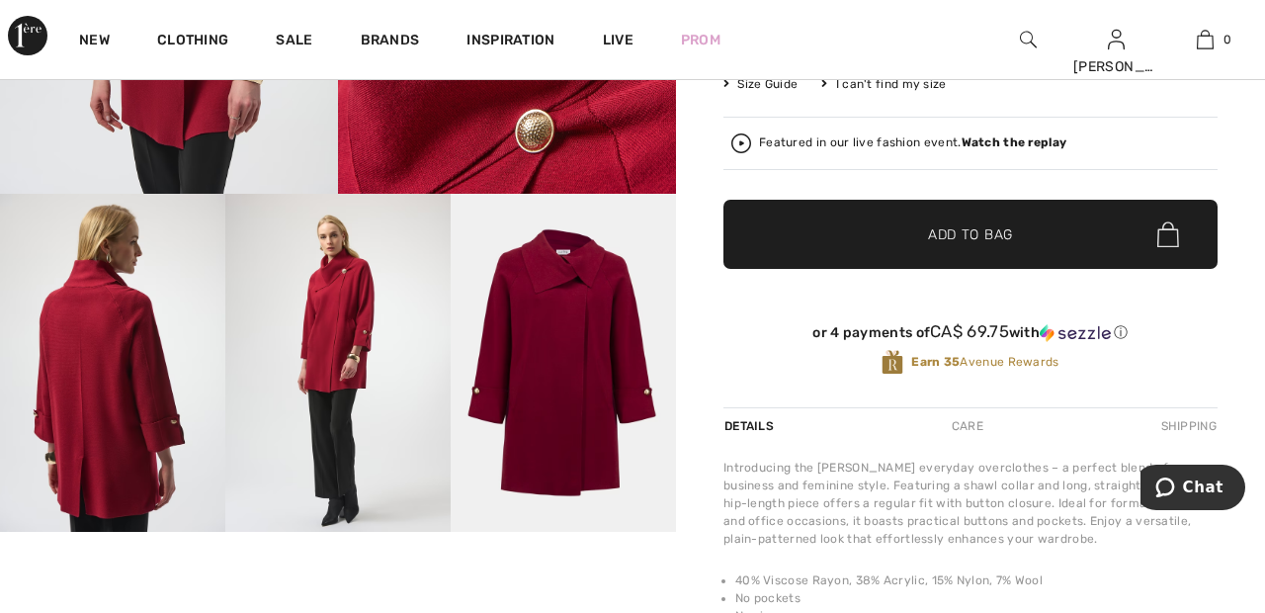
scroll to position [433, 0]
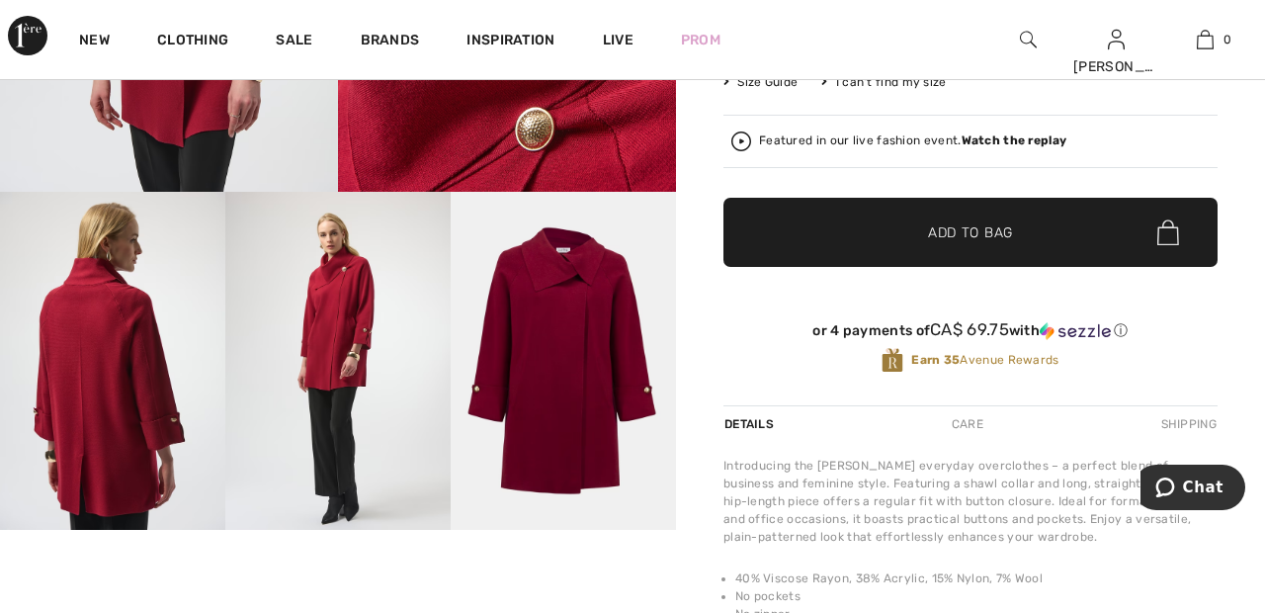
click at [348, 312] on img at bounding box center [337, 361] width 225 height 338
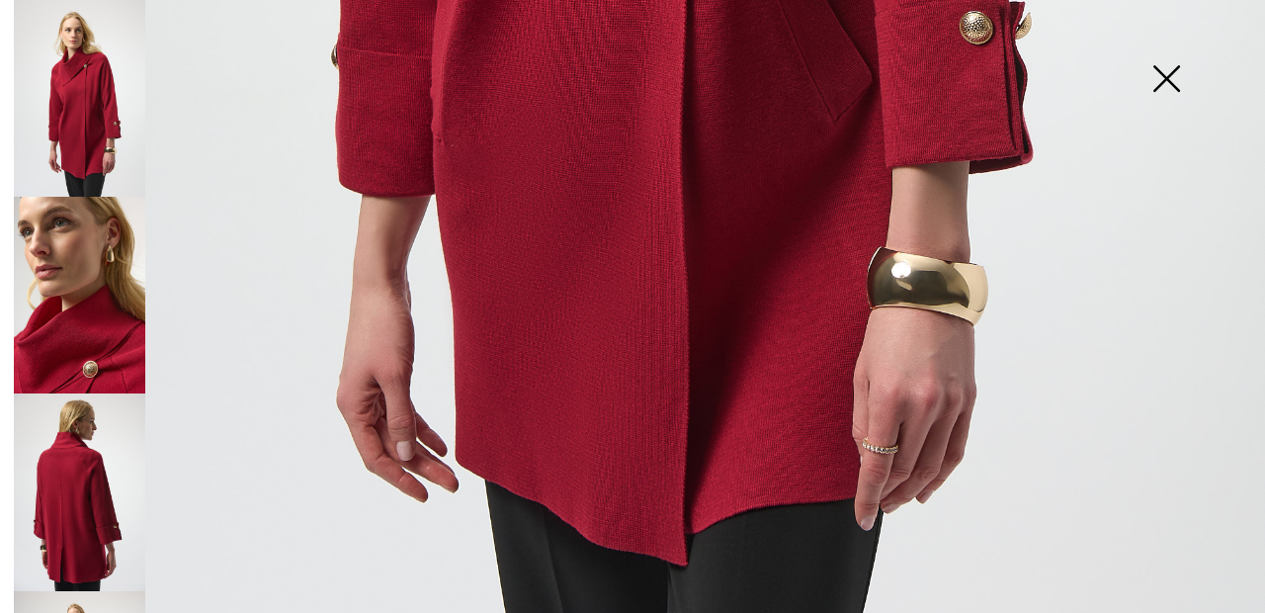
scroll to position [1188, 0]
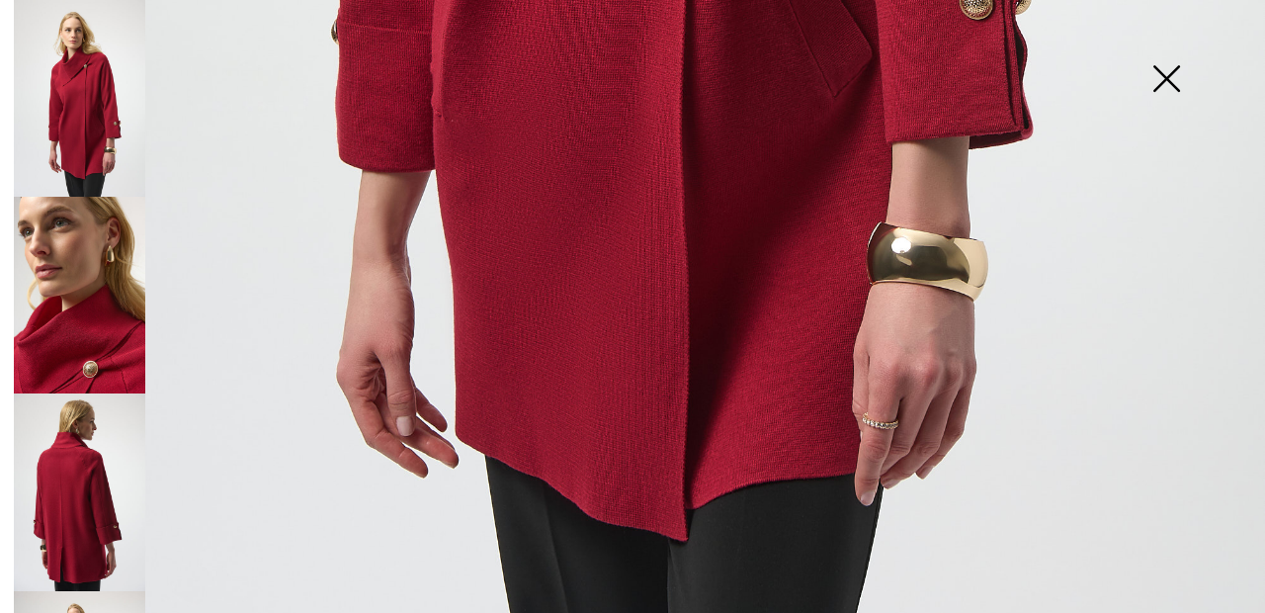
click at [93, 489] on img at bounding box center [79, 491] width 131 height 197
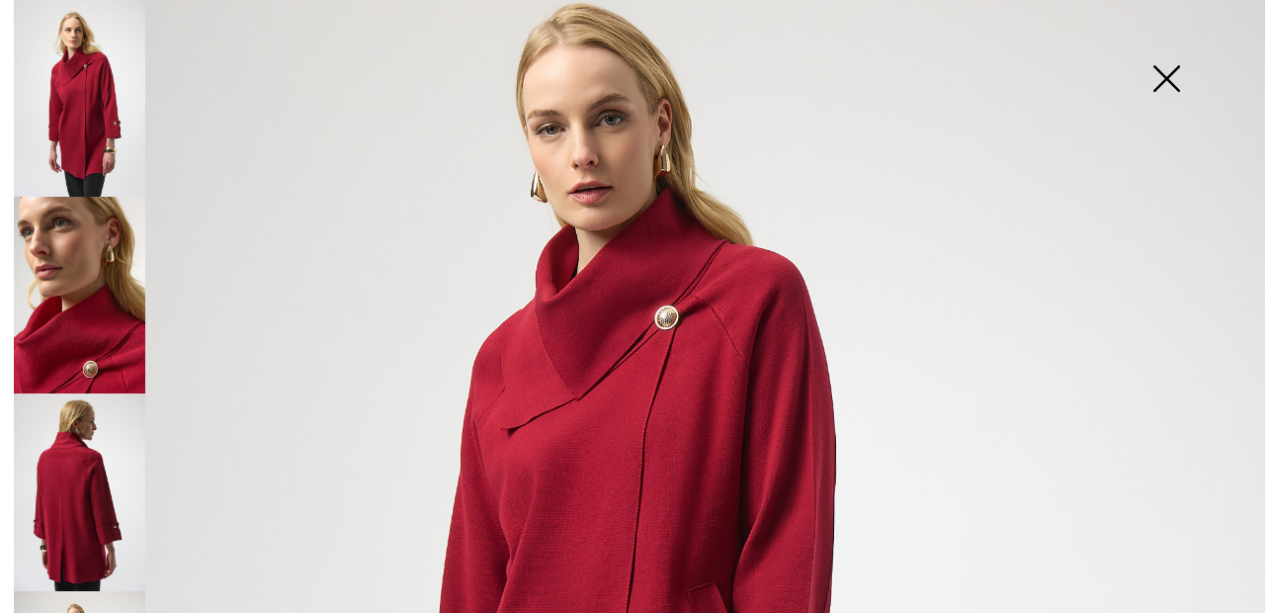
scroll to position [115, 0]
click at [1158, 73] on img at bounding box center [1165, 81] width 99 height 102
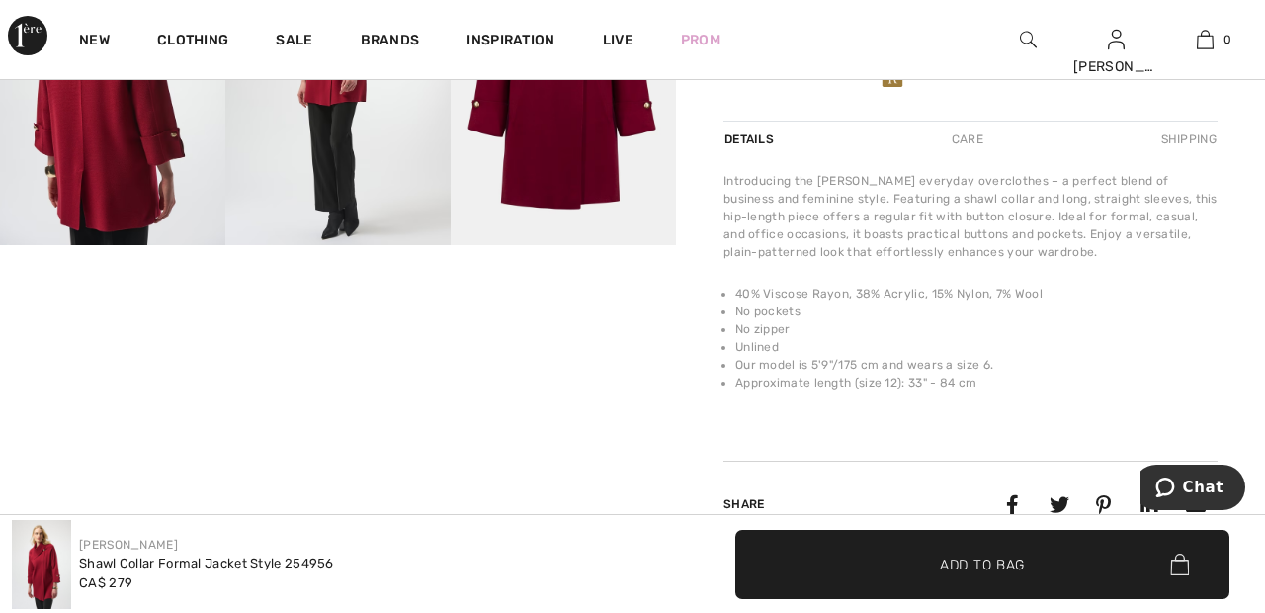
scroll to position [0, 0]
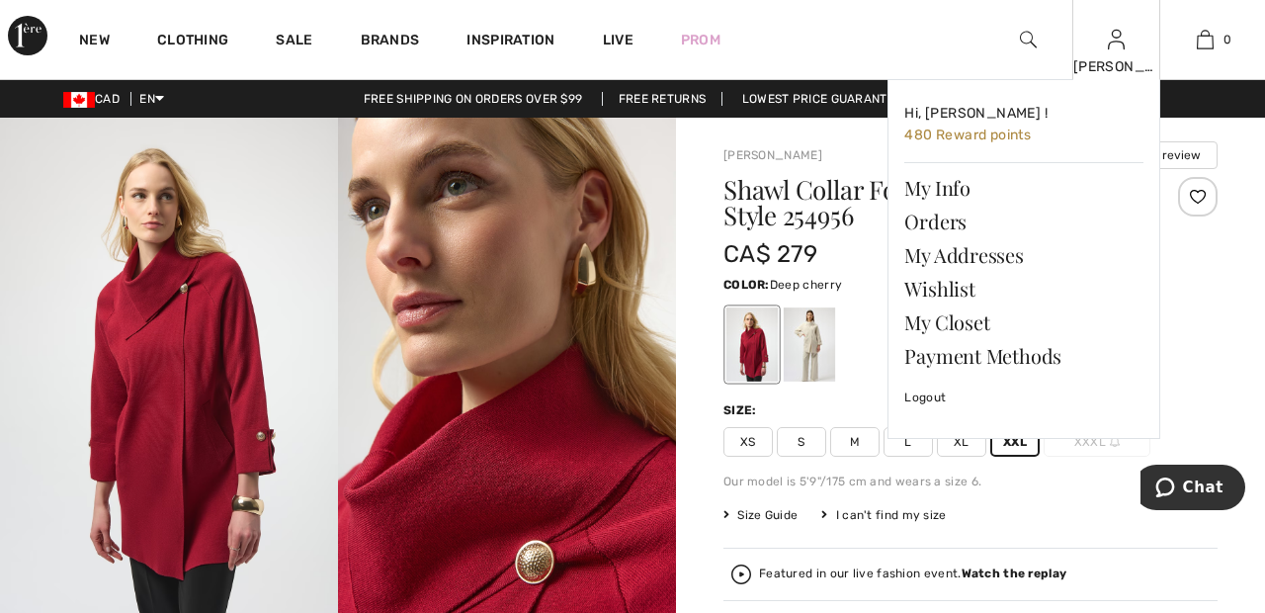
click at [1116, 48] on img at bounding box center [1116, 40] width 17 height 24
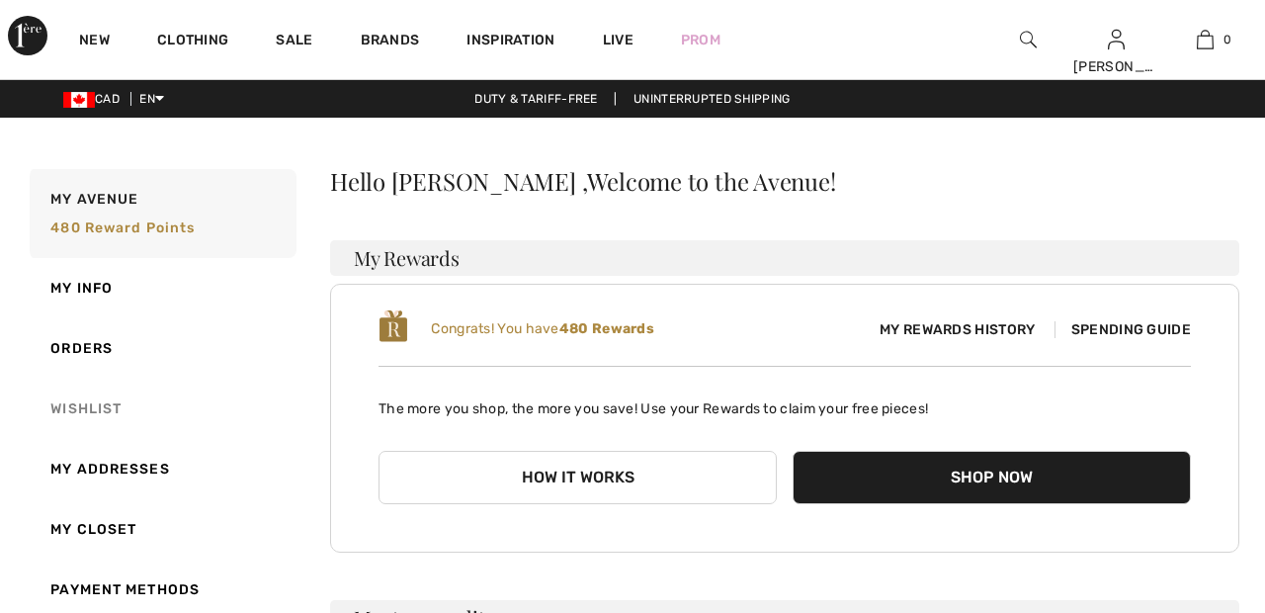
click at [94, 414] on link "Wishlist" at bounding box center [161, 408] width 271 height 60
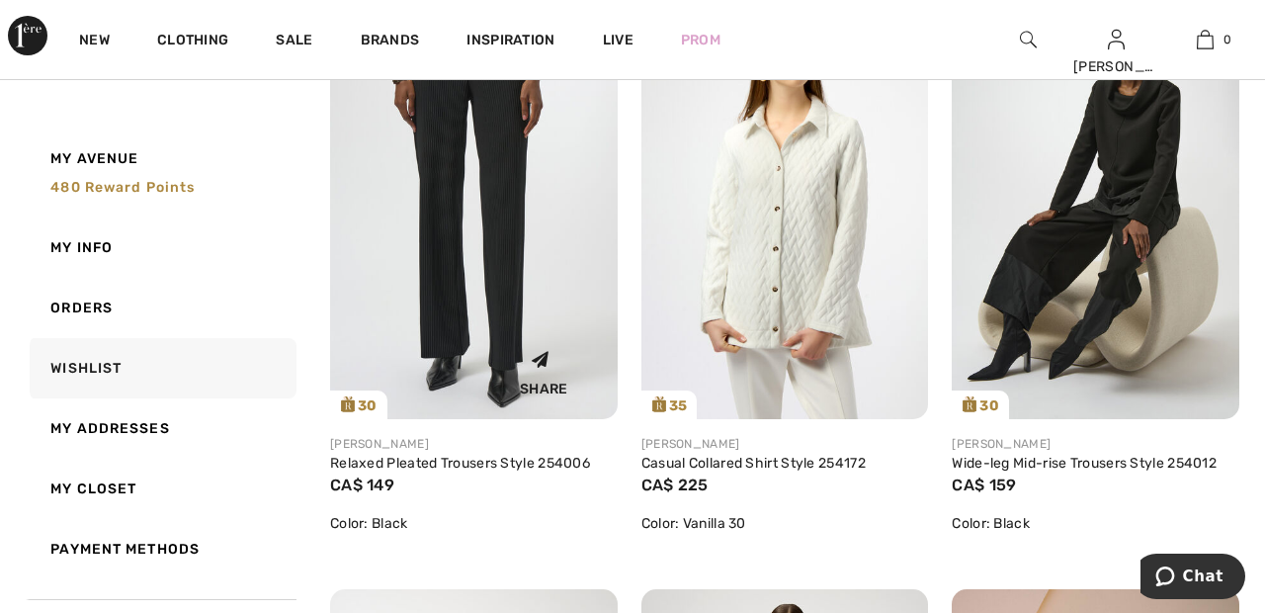
click at [526, 200] on img at bounding box center [474, 204] width 288 height 430
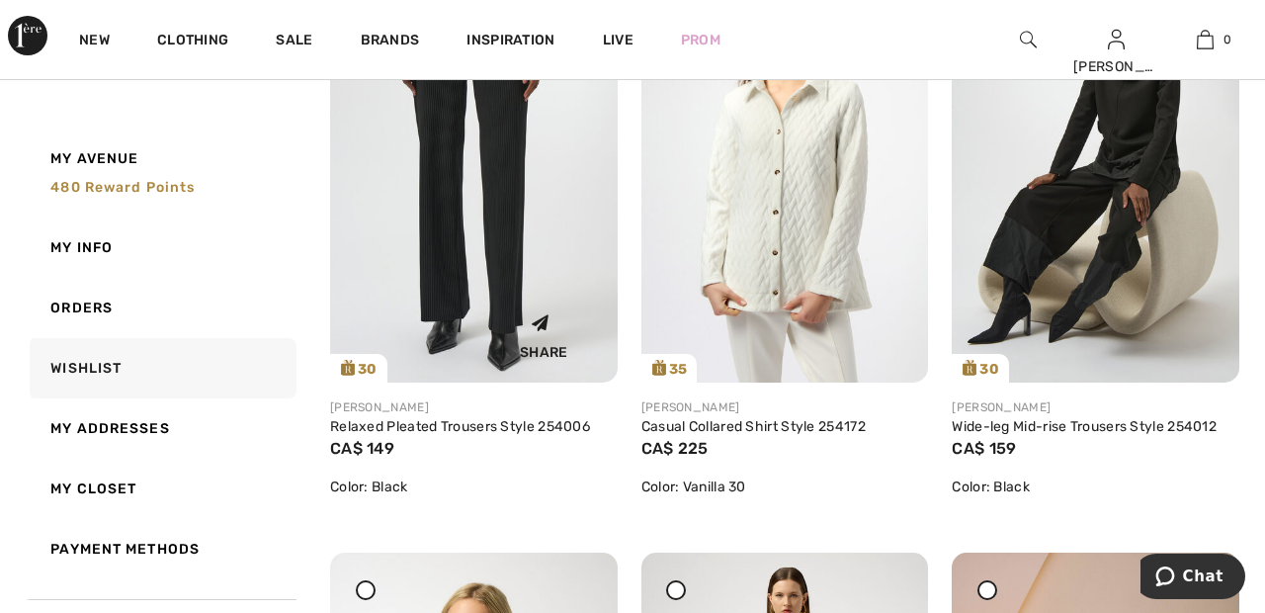
scroll to position [453, 0]
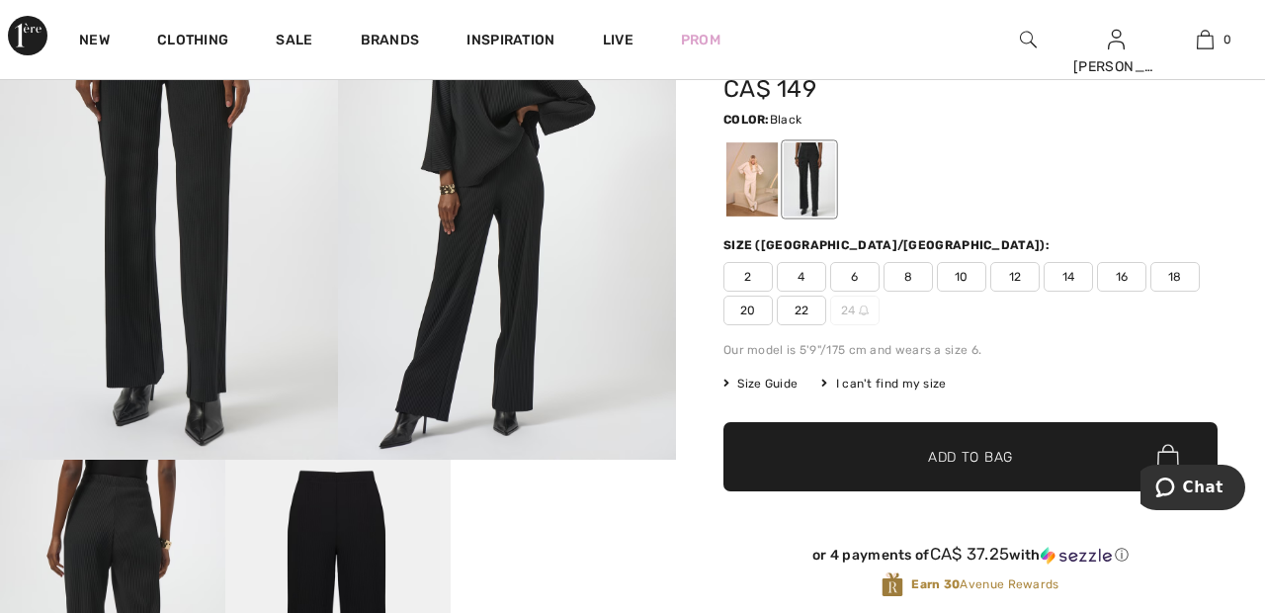
click at [803, 307] on span "22" at bounding box center [801, 310] width 49 height 30
click at [946, 459] on span "Add to Bag" at bounding box center [970, 457] width 85 height 21
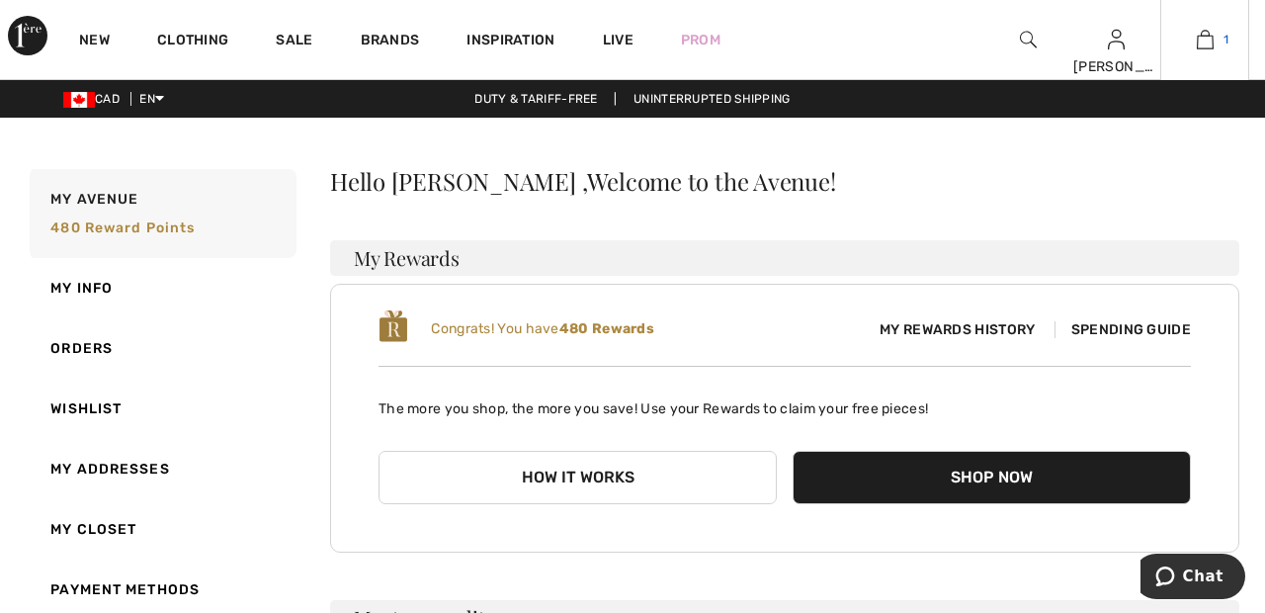
click at [1214, 43] on link "1" at bounding box center [1204, 40] width 87 height 24
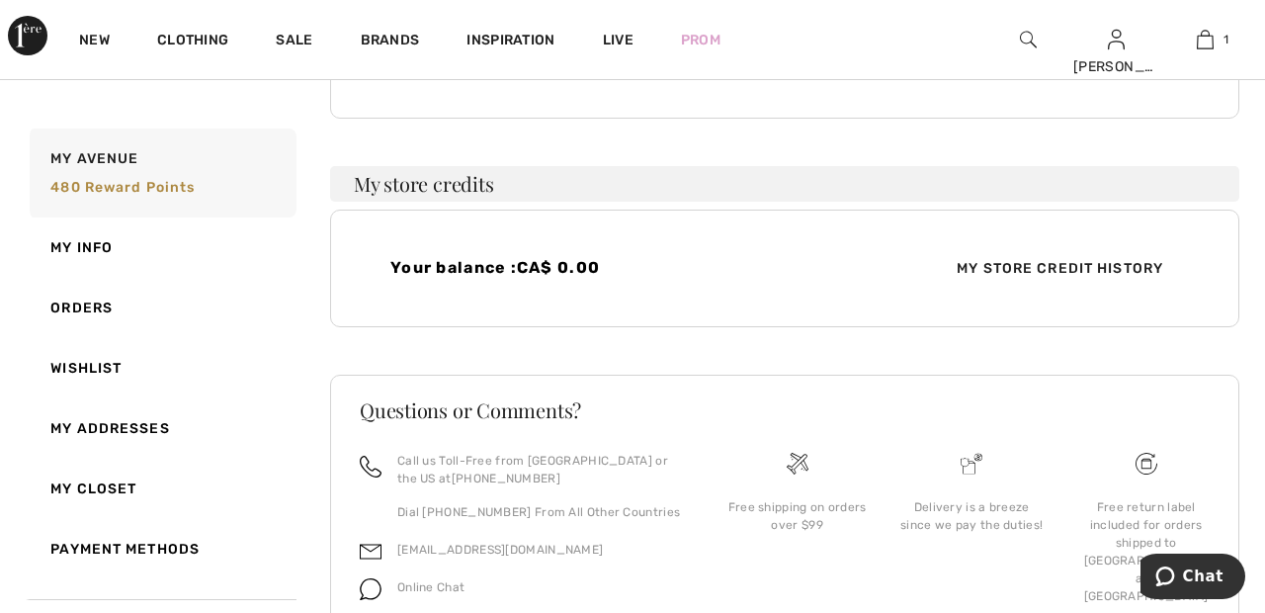
scroll to position [444, 0]
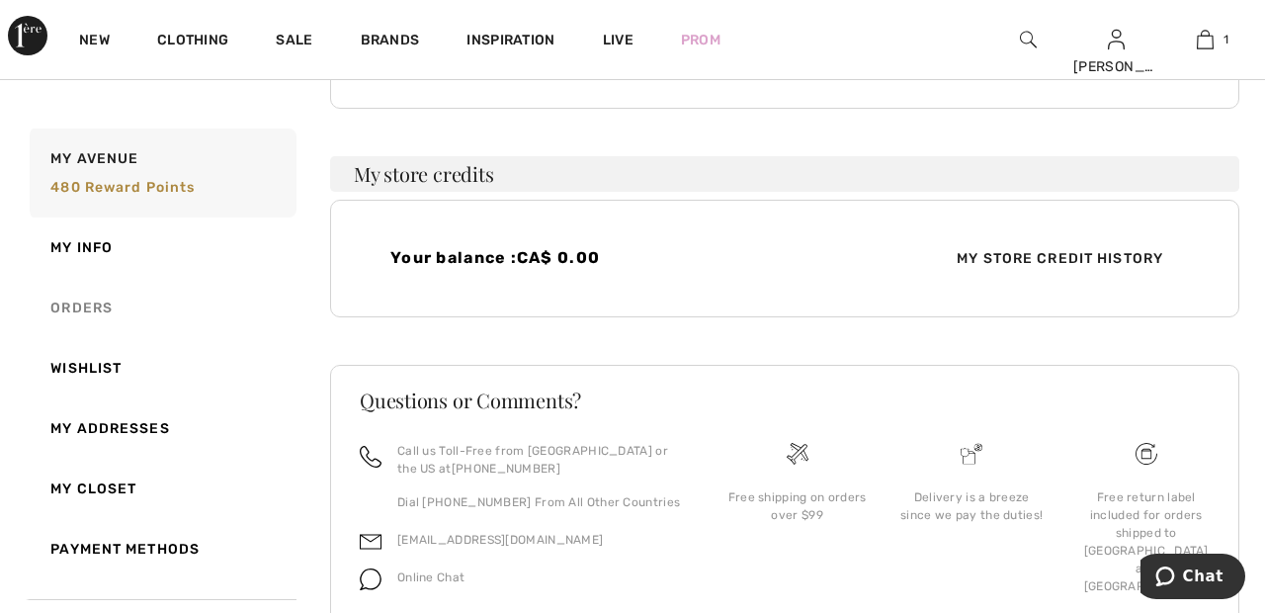
click at [108, 301] on link "Orders" at bounding box center [161, 308] width 271 height 60
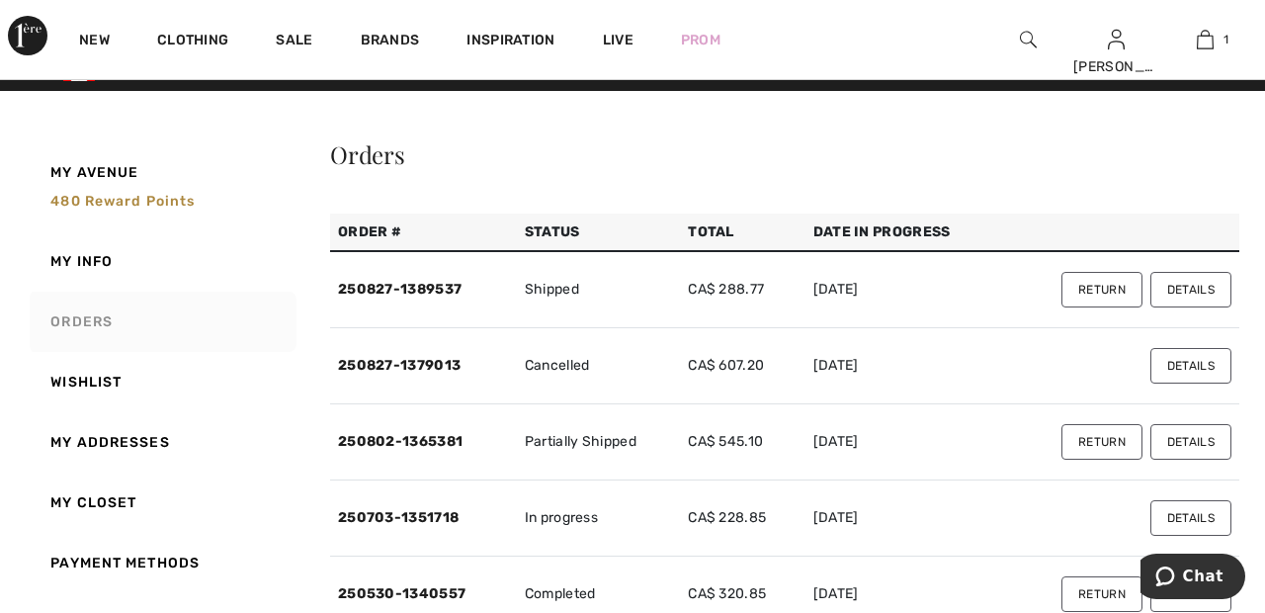
scroll to position [0, 0]
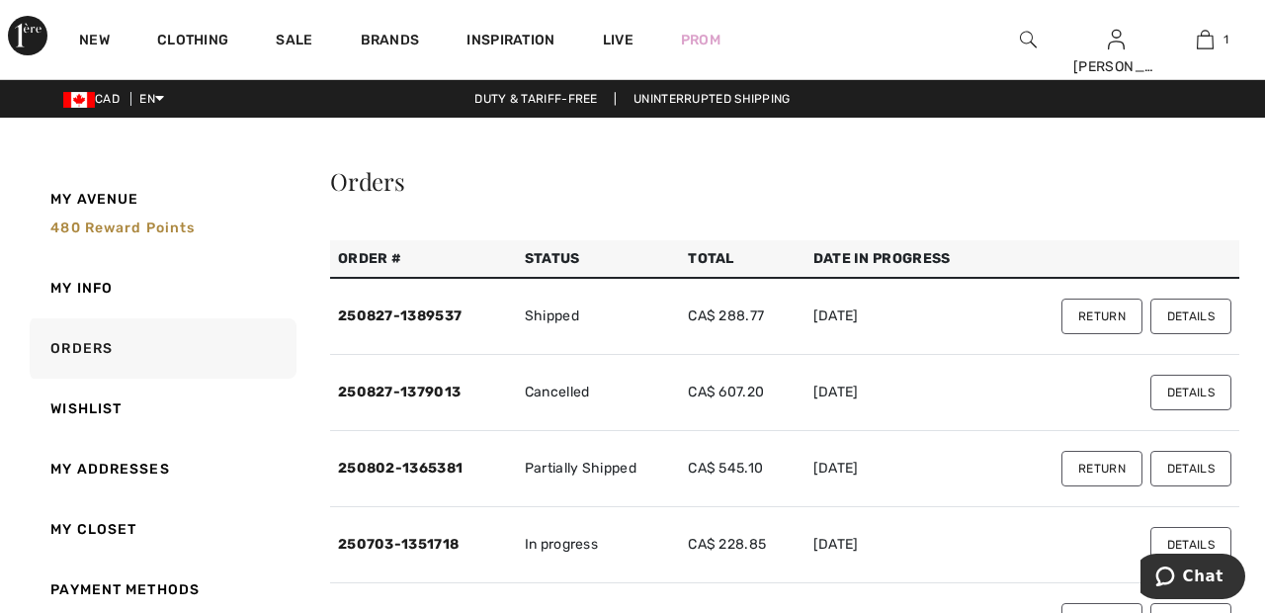
click at [1203, 316] on button "Details" at bounding box center [1190, 316] width 81 height 36
